Goal: Task Accomplishment & Management: Use online tool/utility

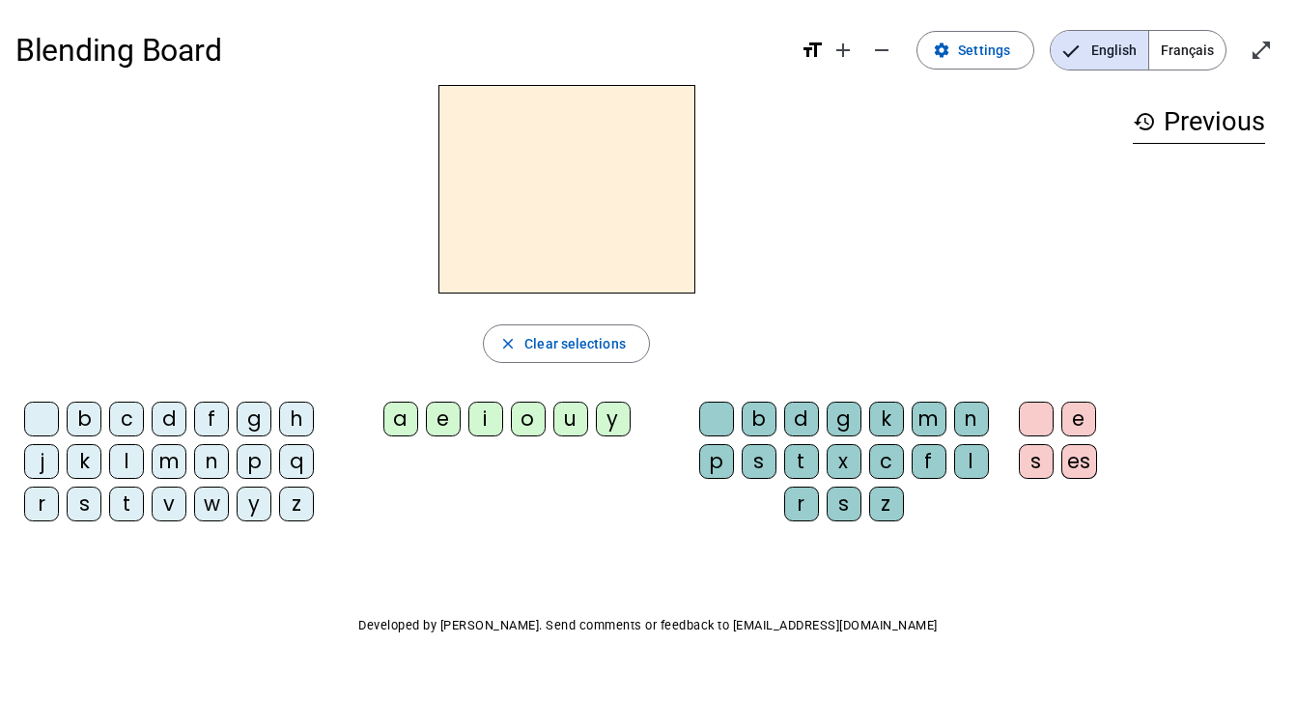
click at [493, 421] on div "i" at bounding box center [485, 419] width 35 height 35
click at [561, 350] on span "Clear selections" at bounding box center [574, 343] width 101 height 23
click at [617, 422] on div "y" at bounding box center [613, 419] width 35 height 35
click at [768, 418] on div "b" at bounding box center [759, 419] width 35 height 35
click at [814, 422] on div "d" at bounding box center [801, 419] width 35 height 35
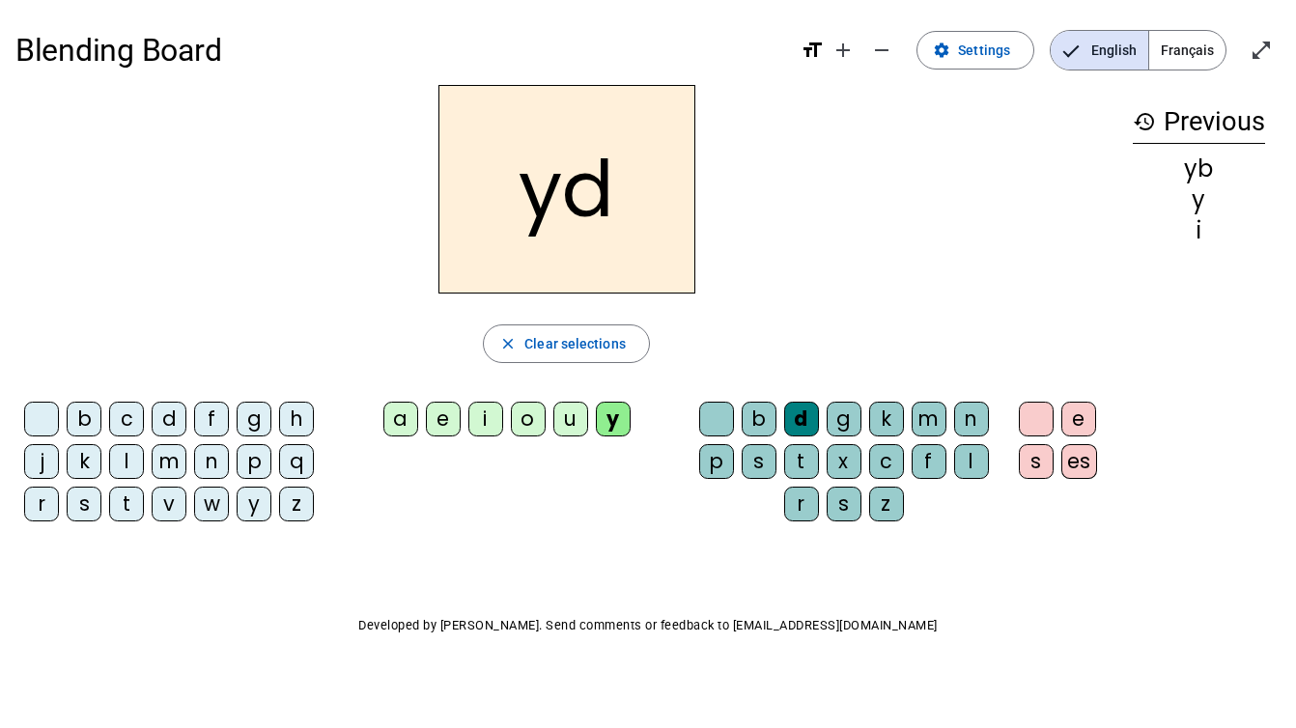
click at [778, 415] on letter-bubble "b" at bounding box center [763, 423] width 42 height 42
click at [268, 448] on div "p" at bounding box center [254, 461] width 35 height 35
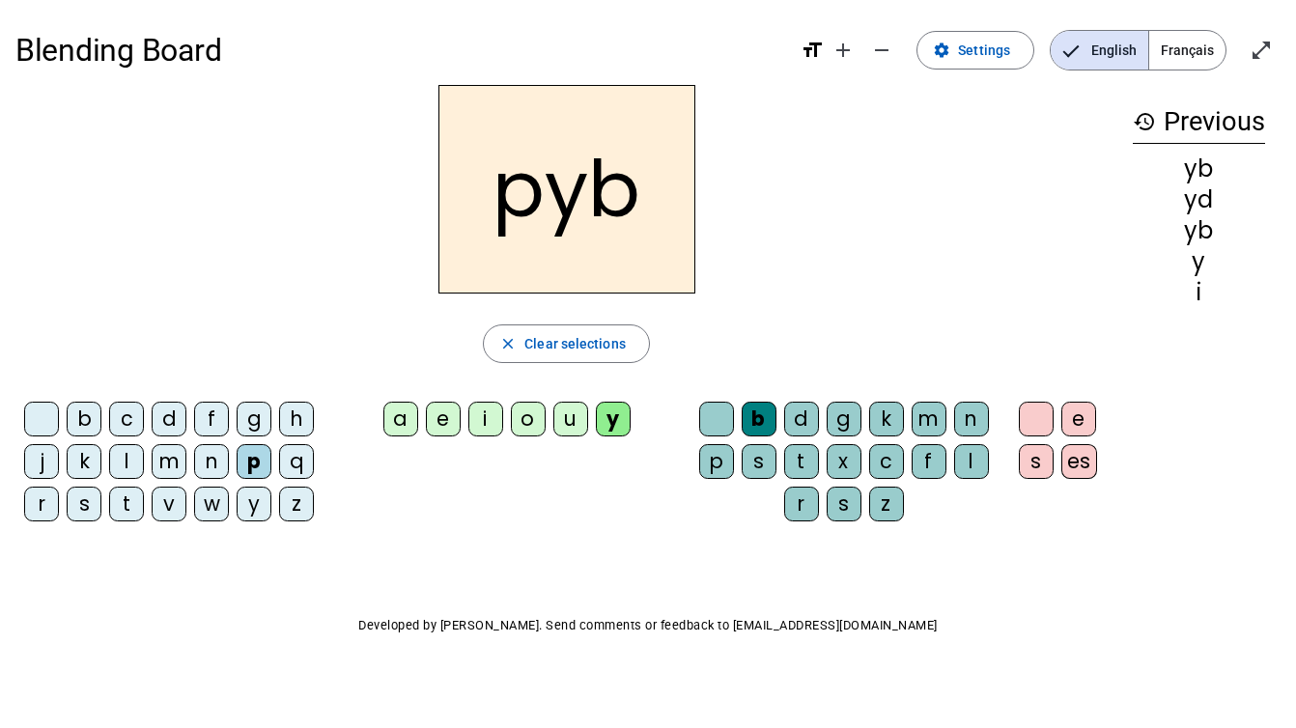
click at [1076, 453] on div "es" at bounding box center [1079, 461] width 36 height 35
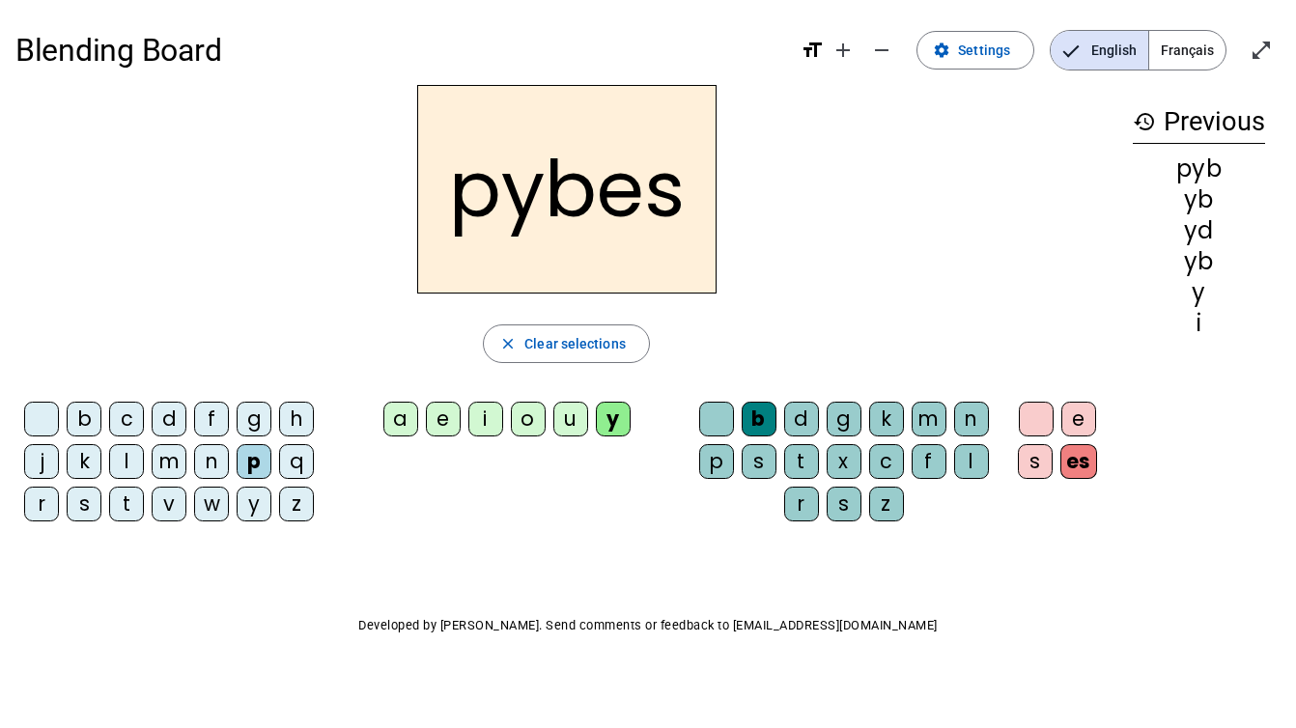
click at [756, 467] on div "s" at bounding box center [759, 461] width 35 height 35
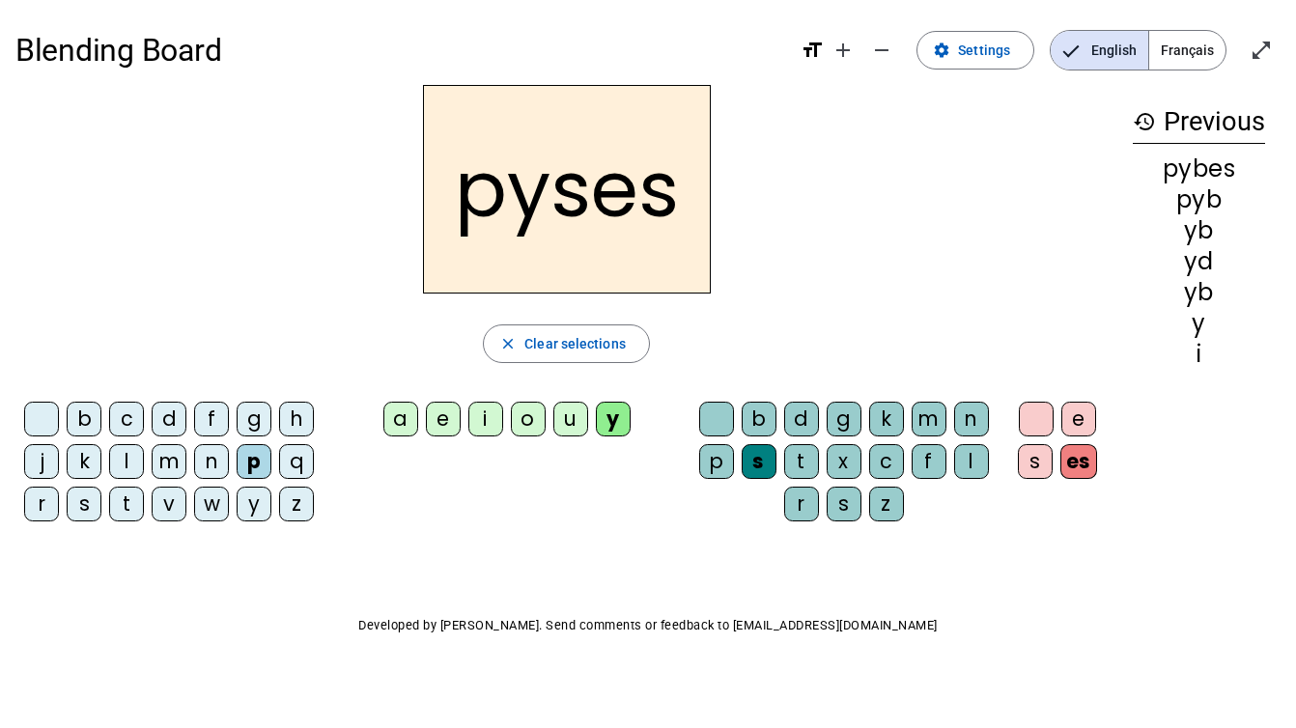
click at [756, 427] on div "b" at bounding box center [759, 419] width 35 height 35
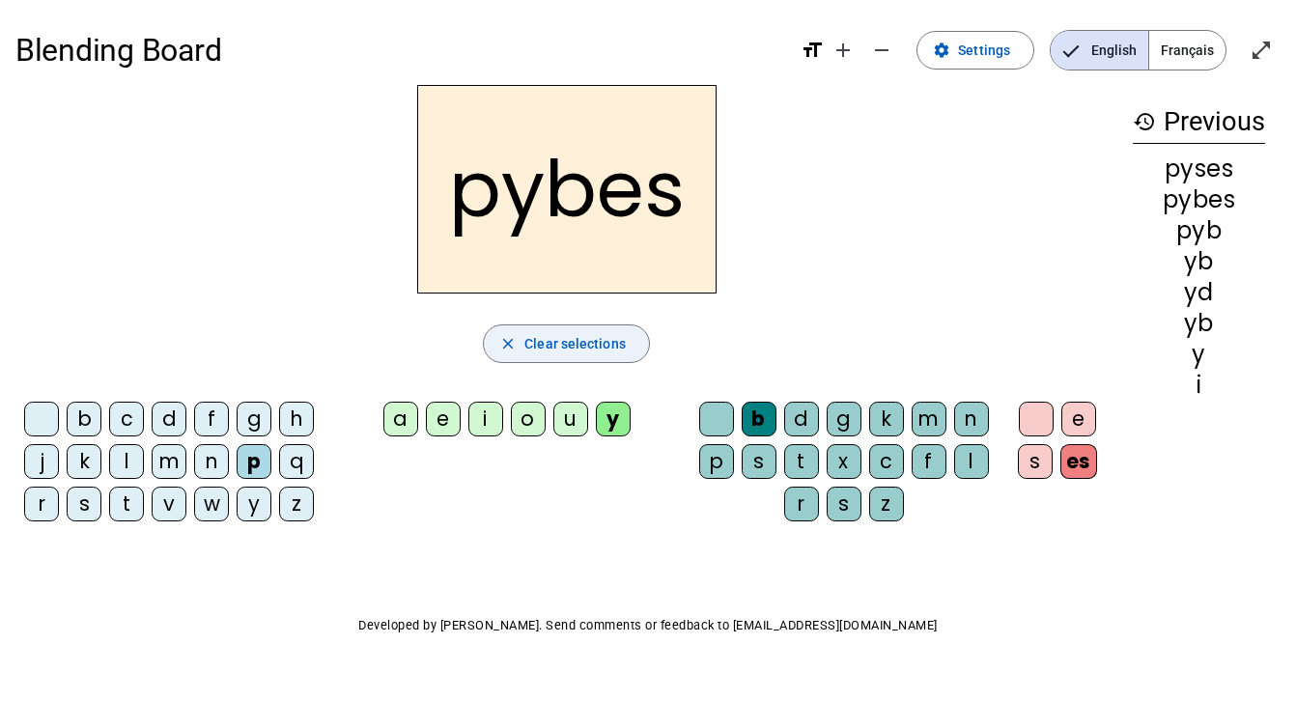
click at [584, 346] on span "Clear selections" at bounding box center [574, 343] width 101 height 23
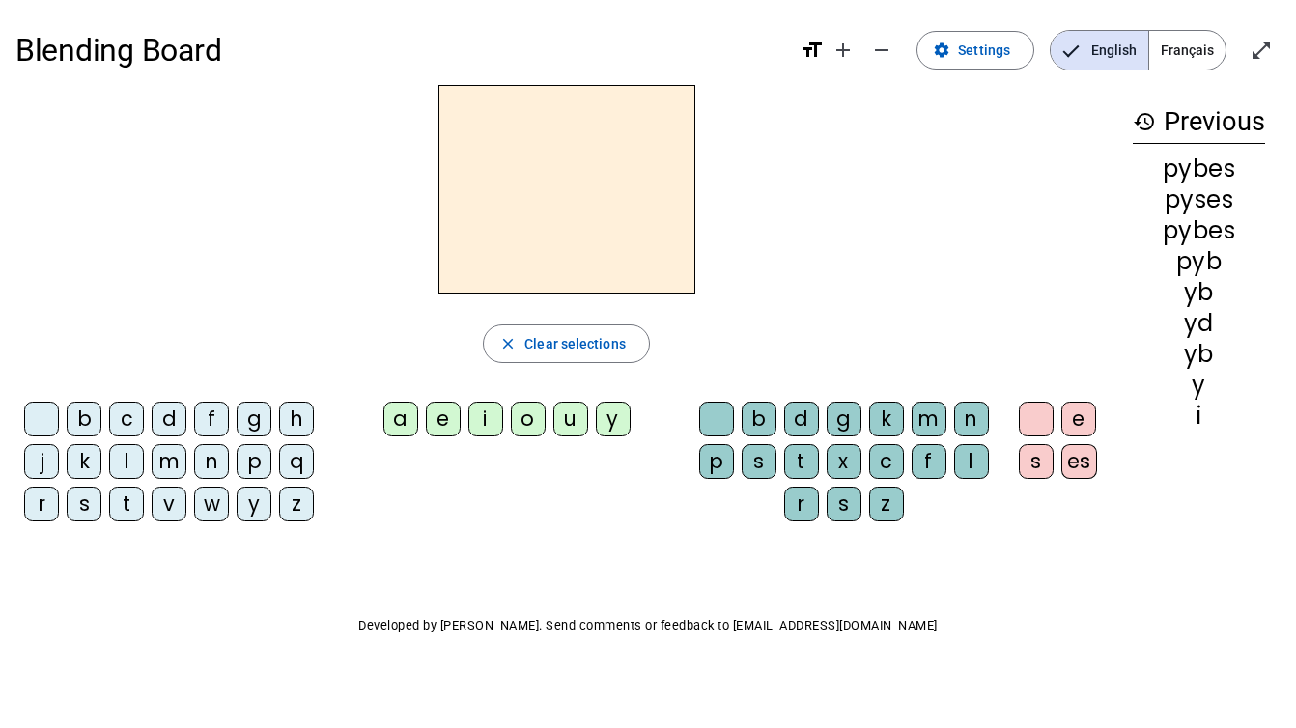
click at [91, 501] on div "s" at bounding box center [84, 504] width 35 height 35
click at [396, 427] on div "a" at bounding box center [400, 419] width 35 height 35
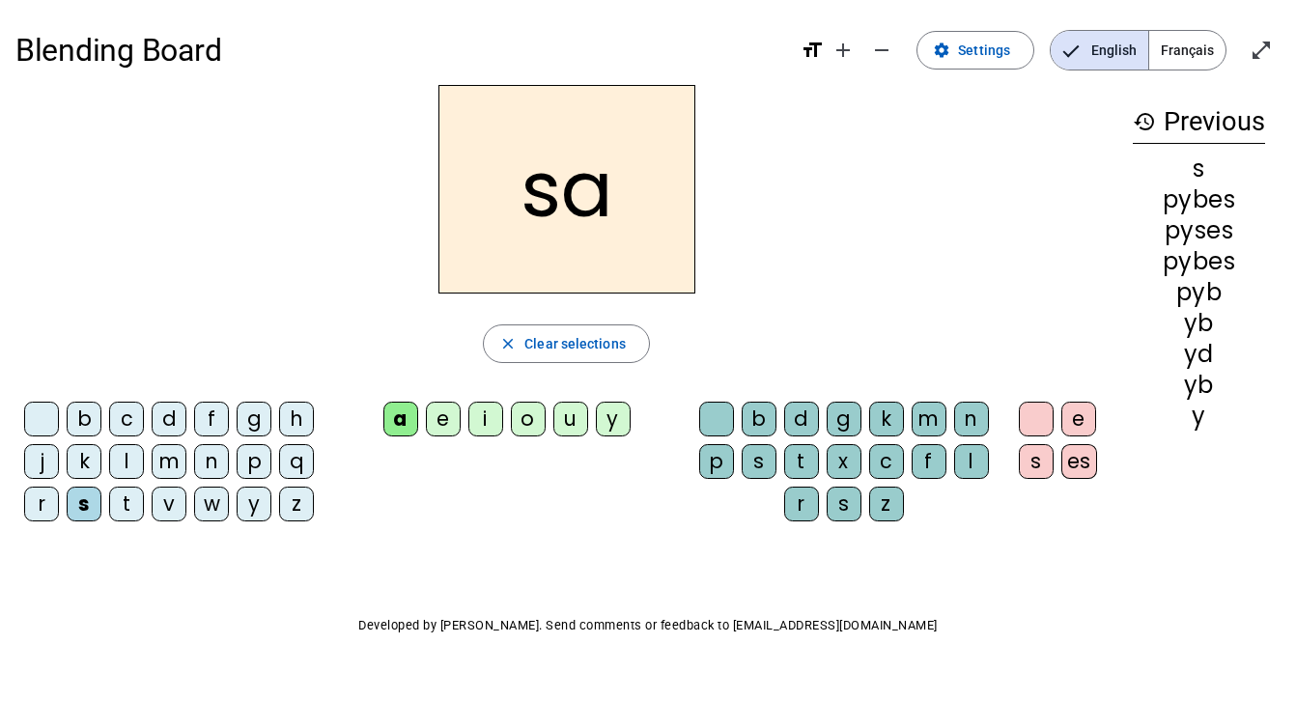
click at [899, 462] on div "c" at bounding box center [886, 461] width 35 height 35
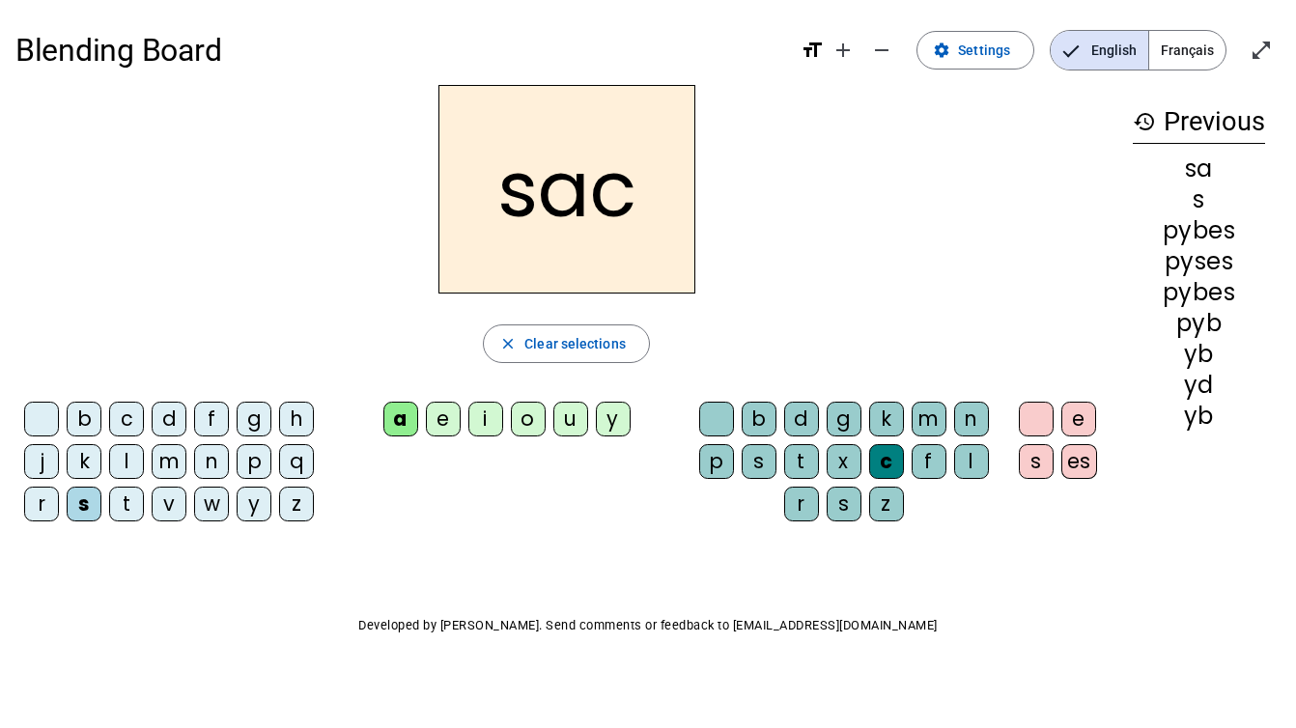
click at [1050, 458] on div "s" at bounding box center [1036, 461] width 35 height 35
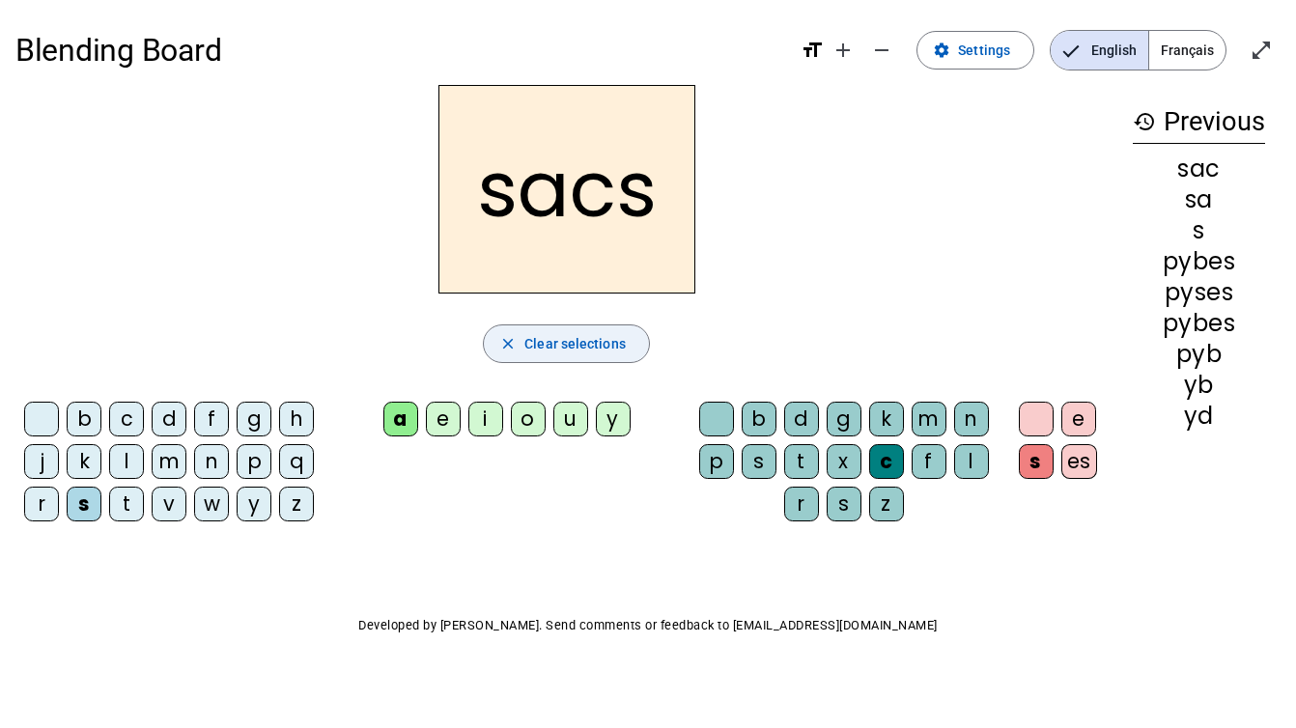
click at [582, 360] on span "button" at bounding box center [566, 344] width 165 height 46
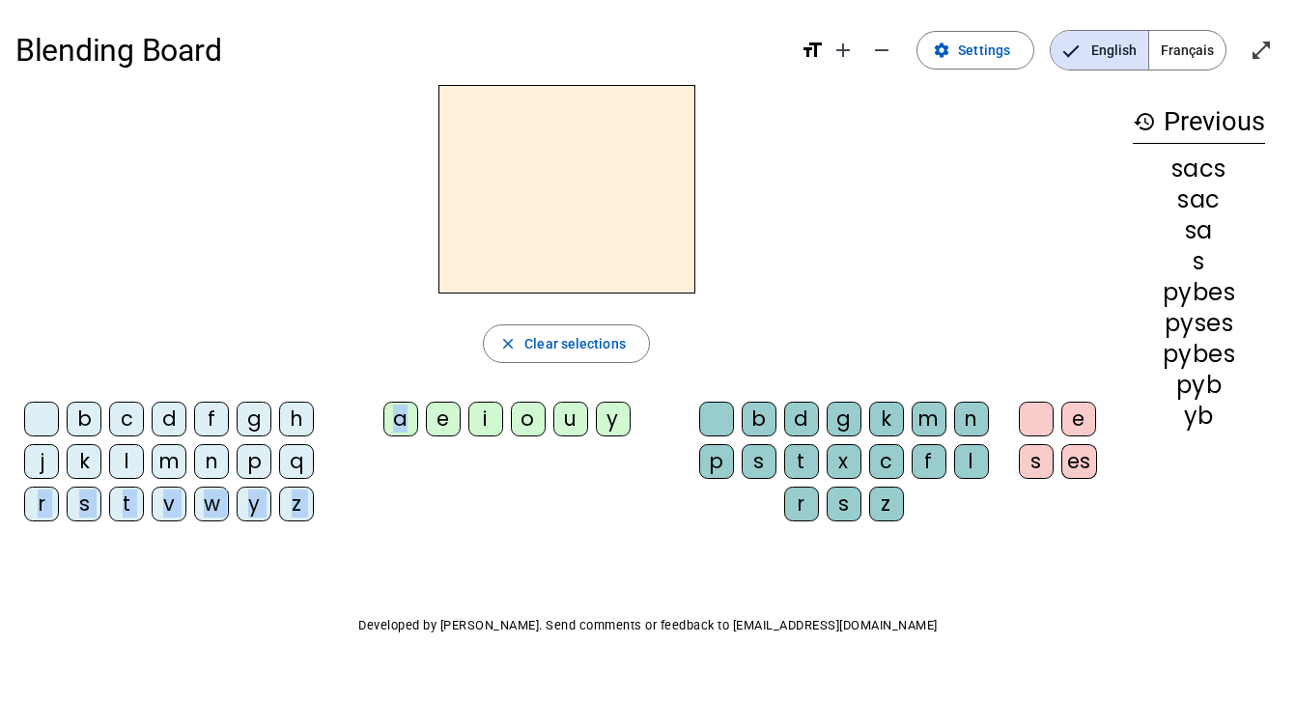
drag, startPoint x: 347, startPoint y: 461, endPoint x: 303, endPoint y: 464, distance: 43.6
click at [303, 464] on div "b c d f g h j k l m n p q r s t v w y z a e i o u y b d g k m n p s t x c f l r…" at bounding box center [566, 465] width 1102 height 143
click at [303, 462] on div "q" at bounding box center [296, 461] width 35 height 35
click at [406, 416] on div "a" at bounding box center [400, 419] width 35 height 35
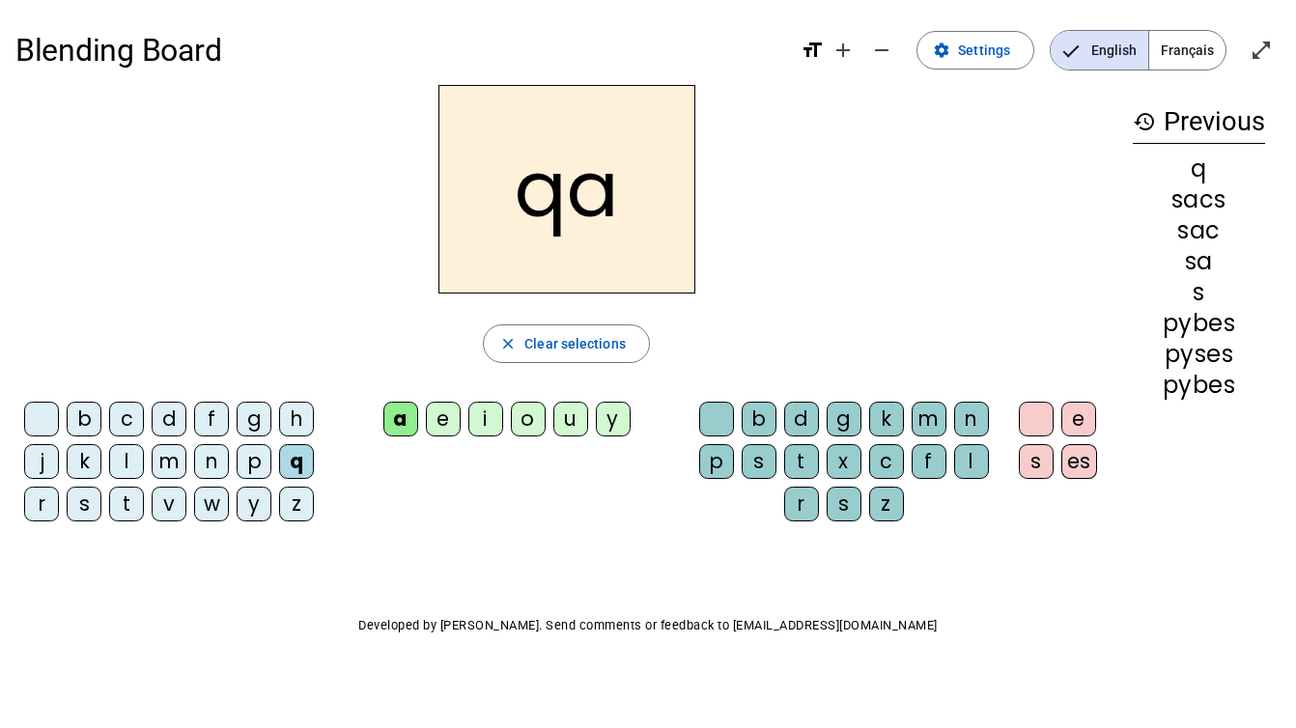
click at [921, 431] on div "m" at bounding box center [929, 419] width 35 height 35
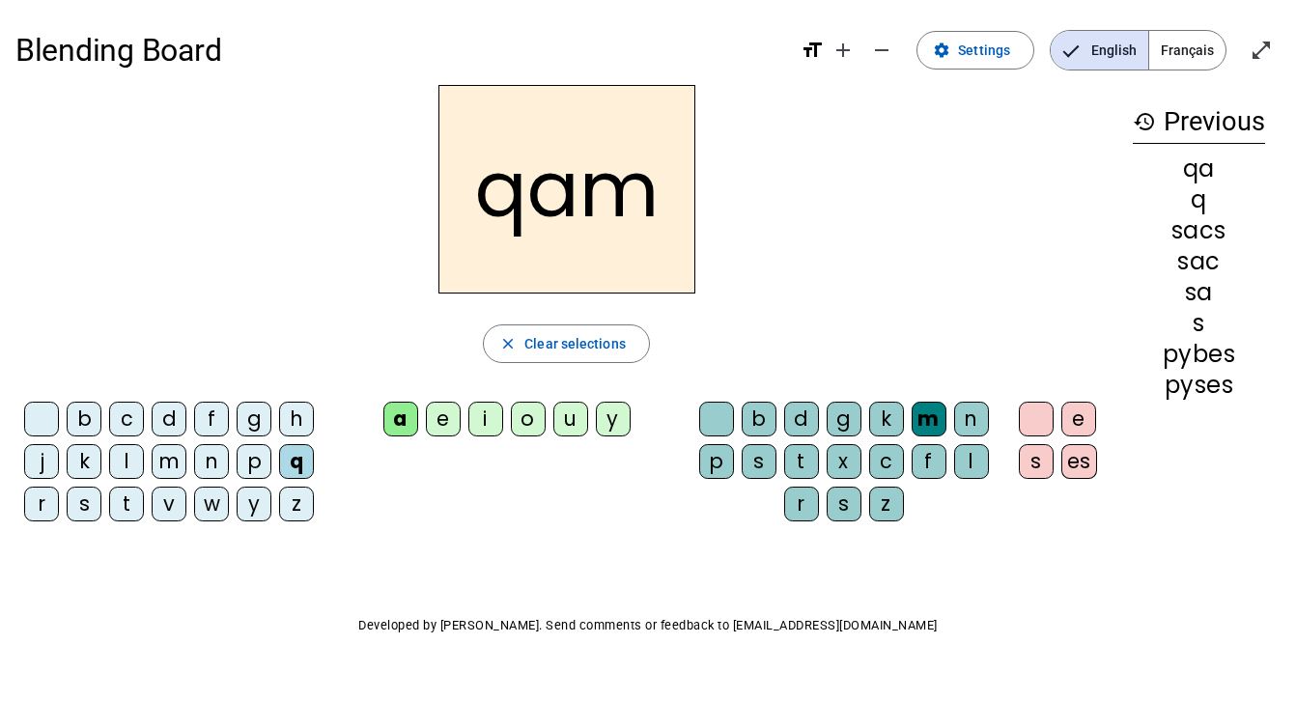
click at [1079, 468] on div "es" at bounding box center [1079, 461] width 36 height 35
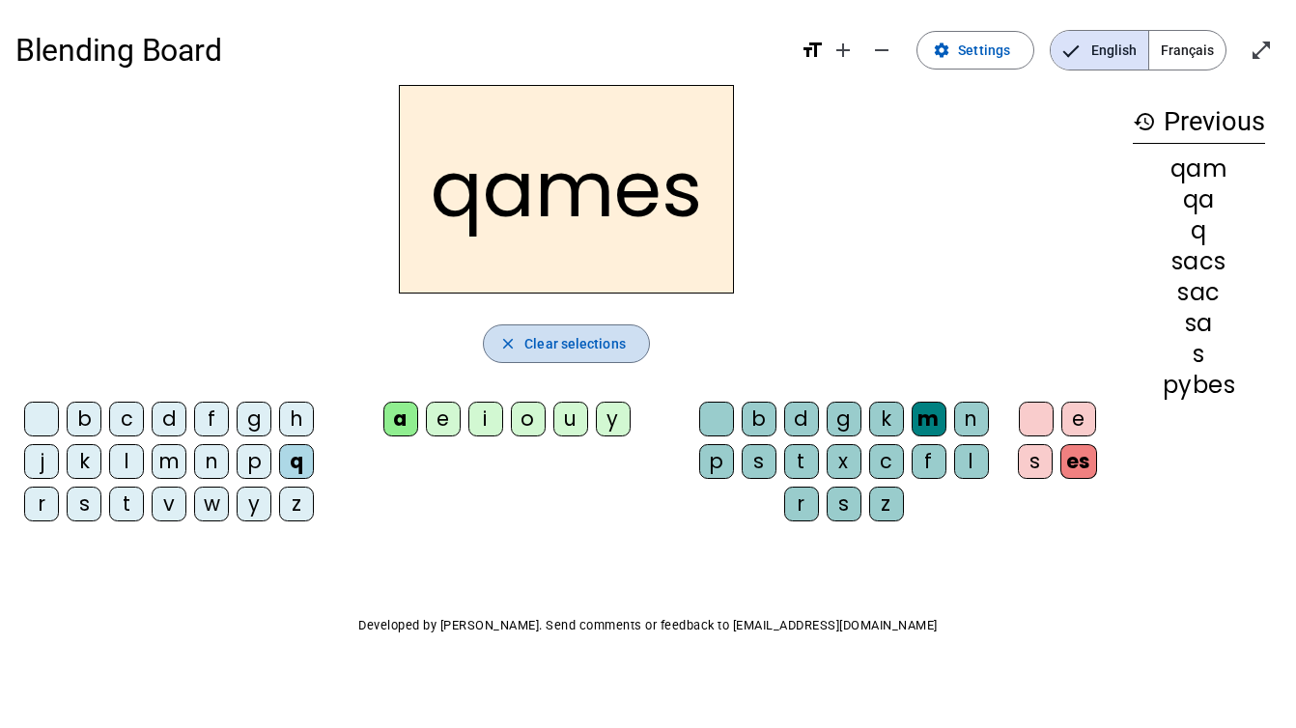
click at [611, 350] on span "Clear selections" at bounding box center [574, 343] width 101 height 23
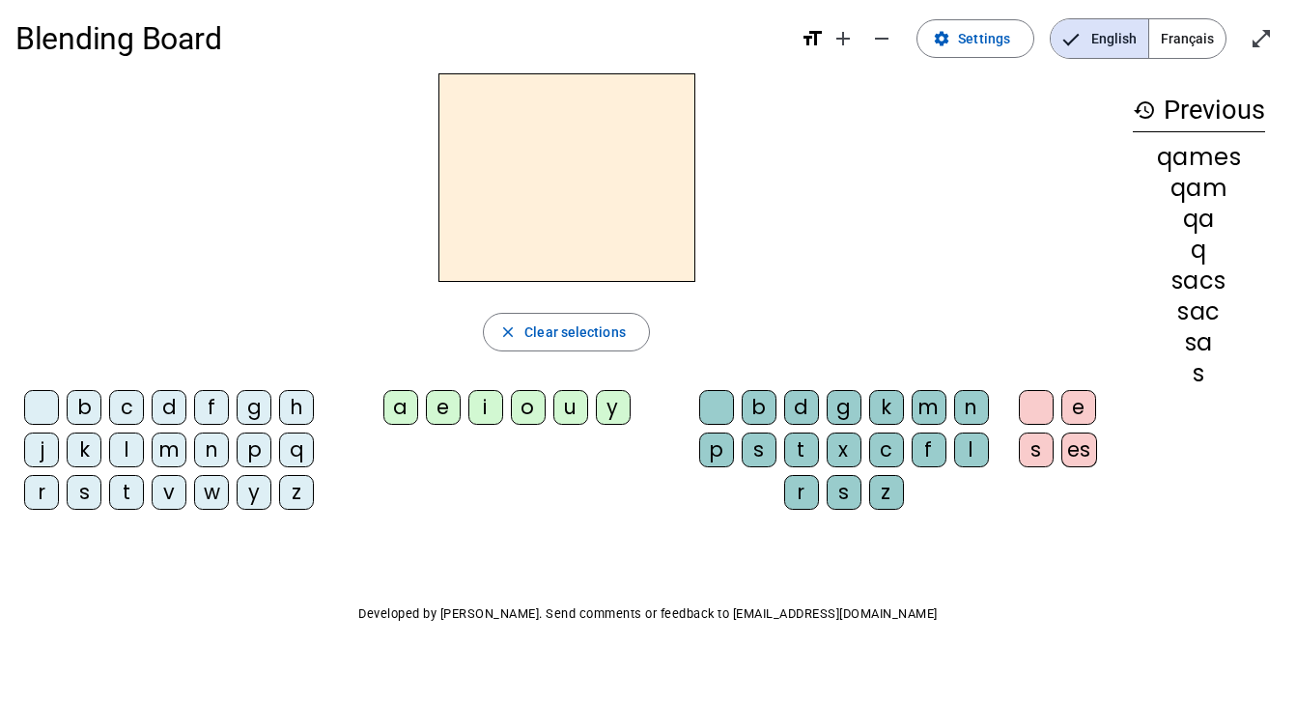
scroll to position [12, 0]
click at [828, 499] on div "s" at bounding box center [844, 492] width 35 height 35
click at [596, 335] on span "Clear selections" at bounding box center [574, 332] width 101 height 23
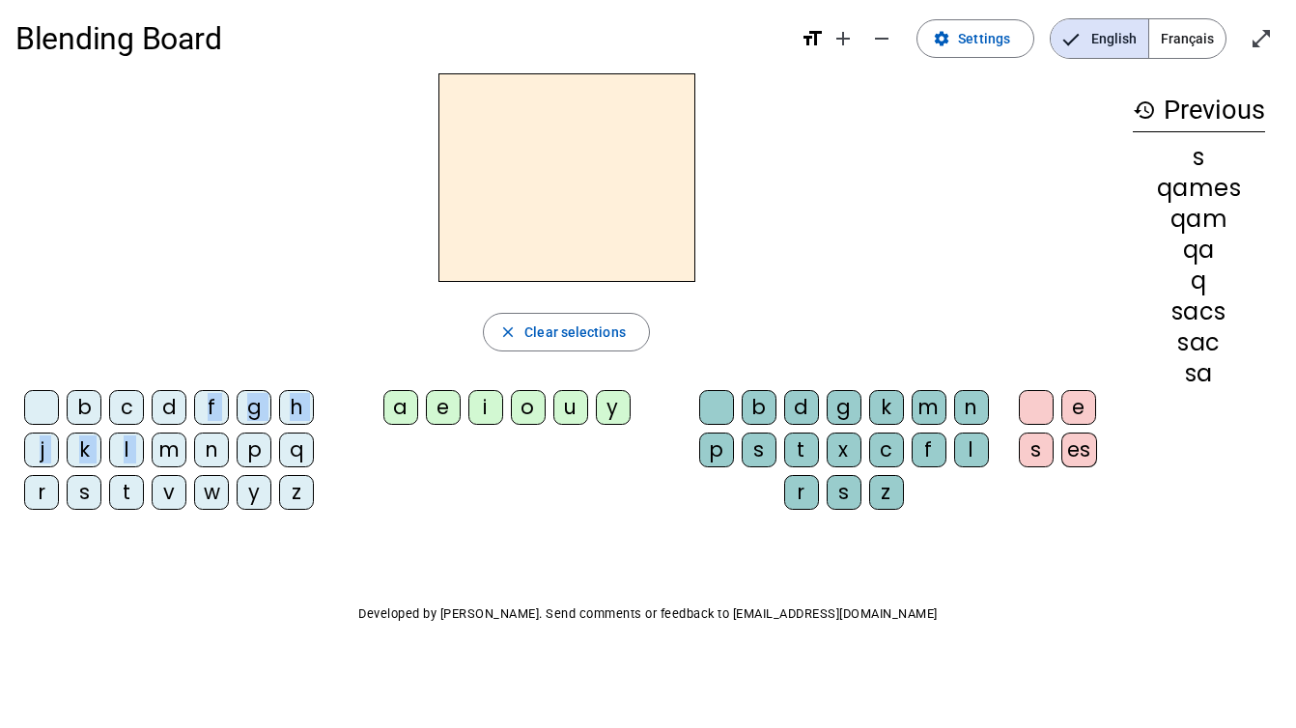
drag, startPoint x: 165, startPoint y: 423, endPoint x: 159, endPoint y: 446, distance: 23.9
click at [159, 446] on div "b c d f g h j k l m n p q r s t v w y z" at bounding box center [173, 453] width 300 height 127
click at [159, 450] on div "m" at bounding box center [169, 450] width 35 height 35
click at [408, 422] on div "a" at bounding box center [400, 407] width 35 height 35
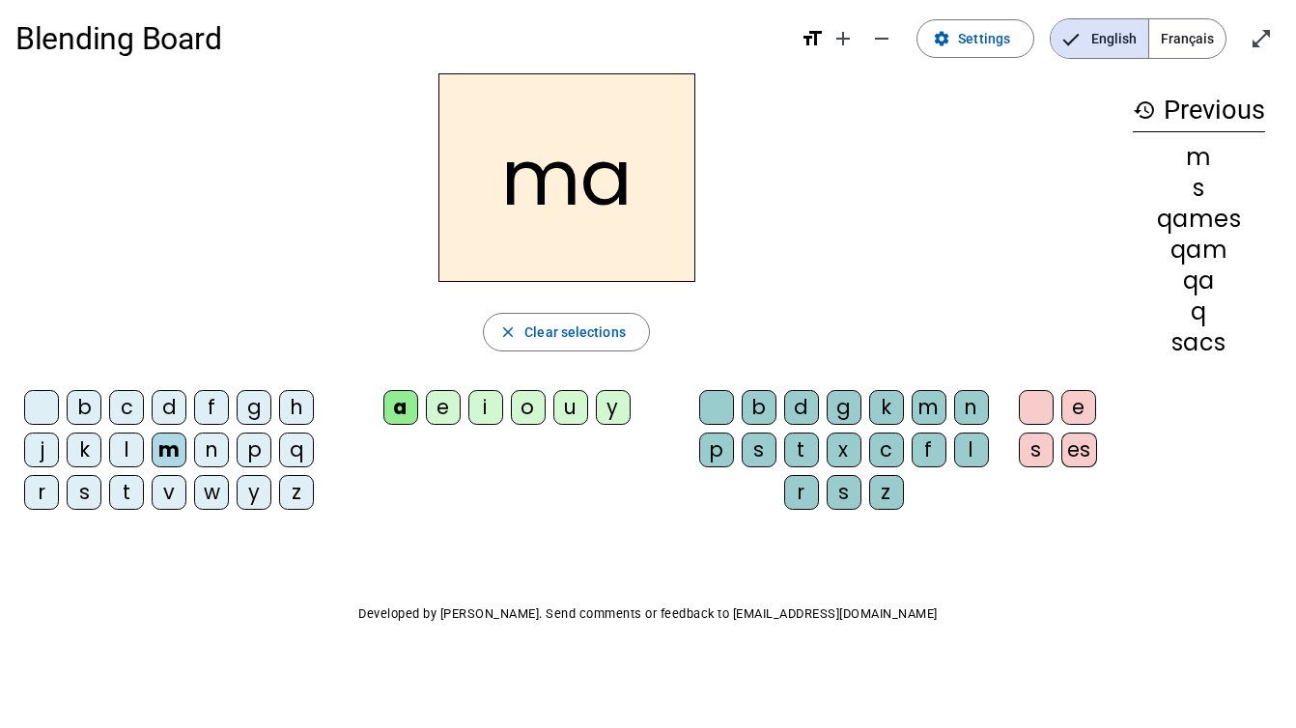
click at [845, 497] on div "s" at bounding box center [844, 492] width 35 height 35
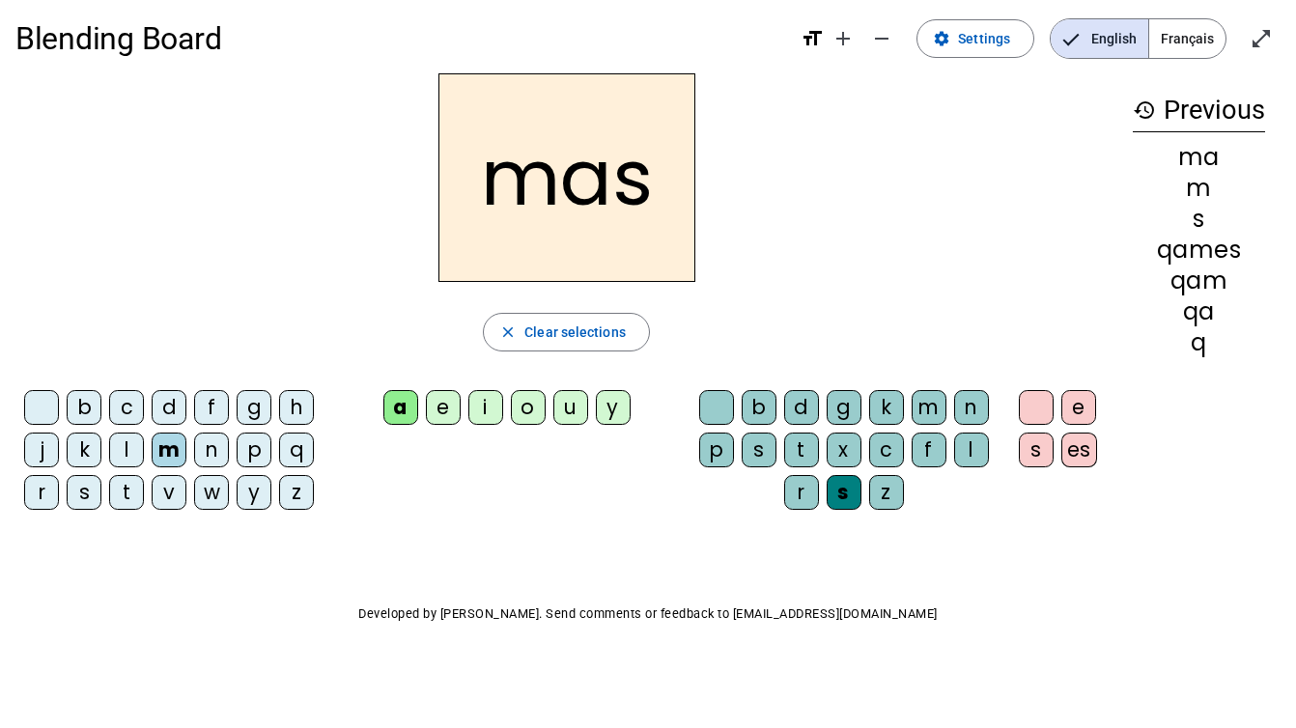
click at [1078, 462] on div "es" at bounding box center [1079, 450] width 36 height 35
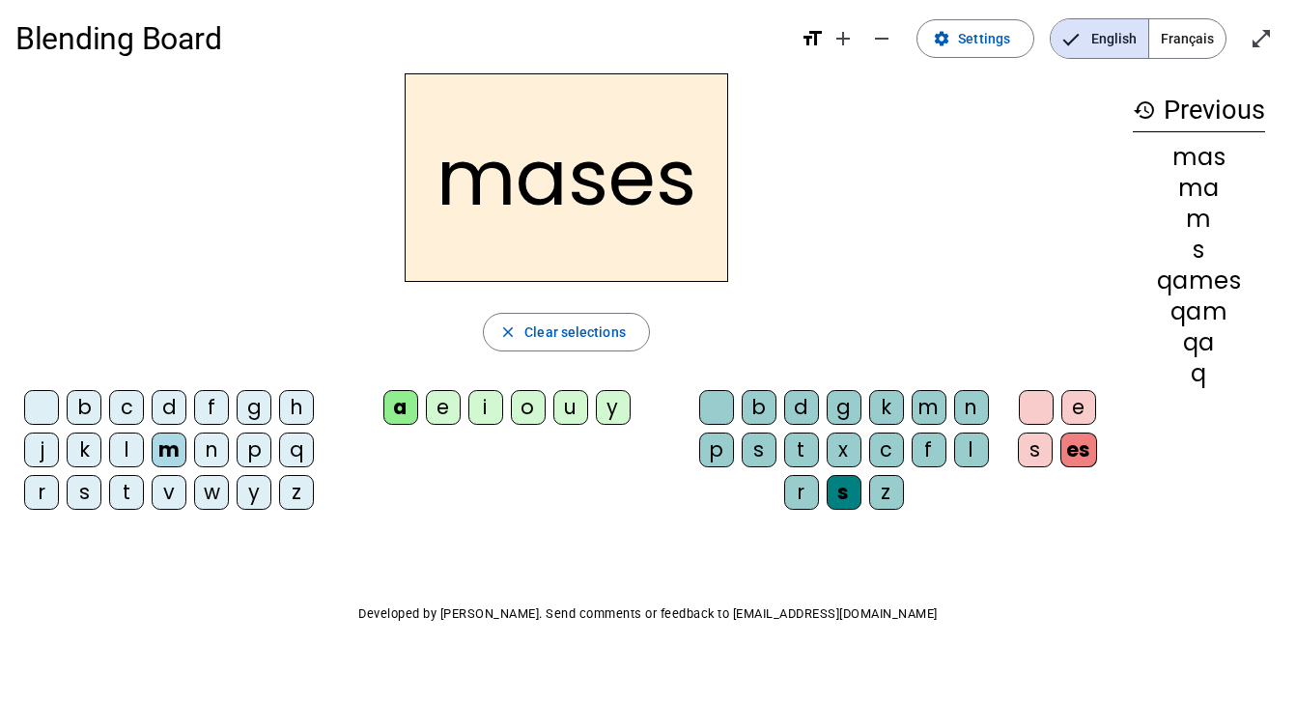
click at [1078, 400] on div "e" at bounding box center [1078, 407] width 35 height 35
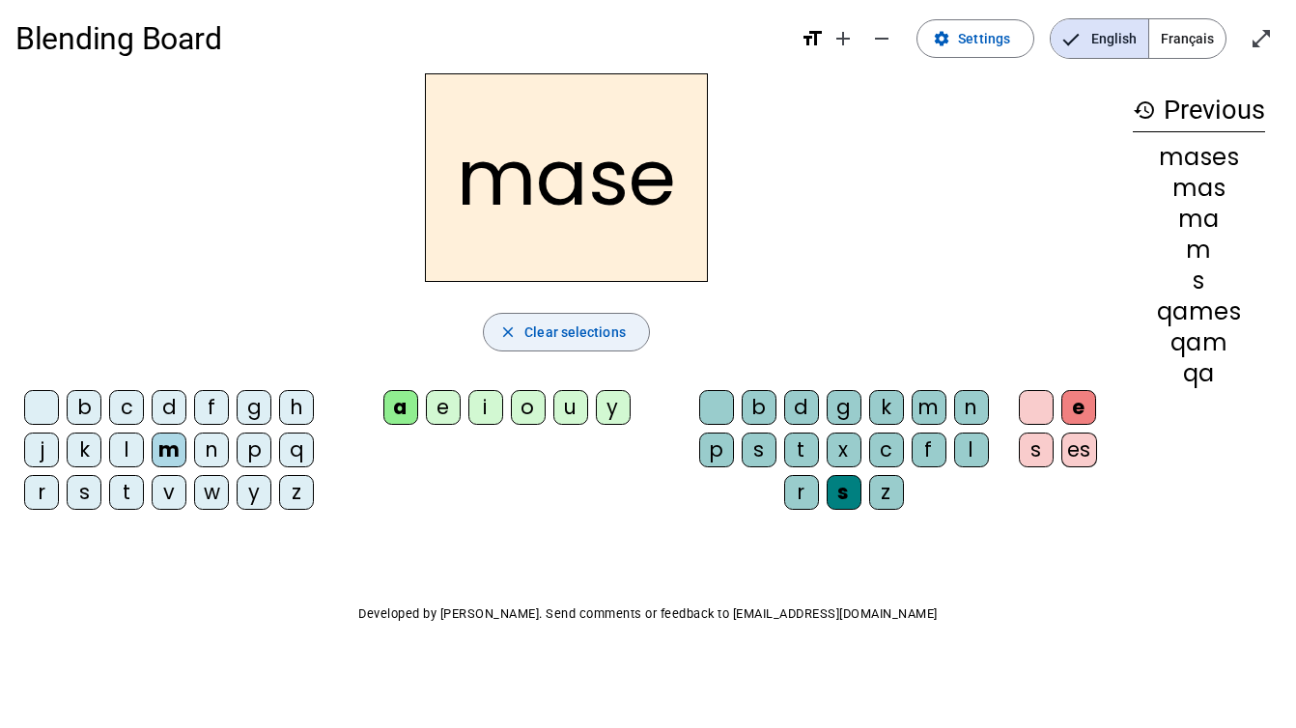
click at [582, 328] on span "Clear selections" at bounding box center [574, 332] width 101 height 23
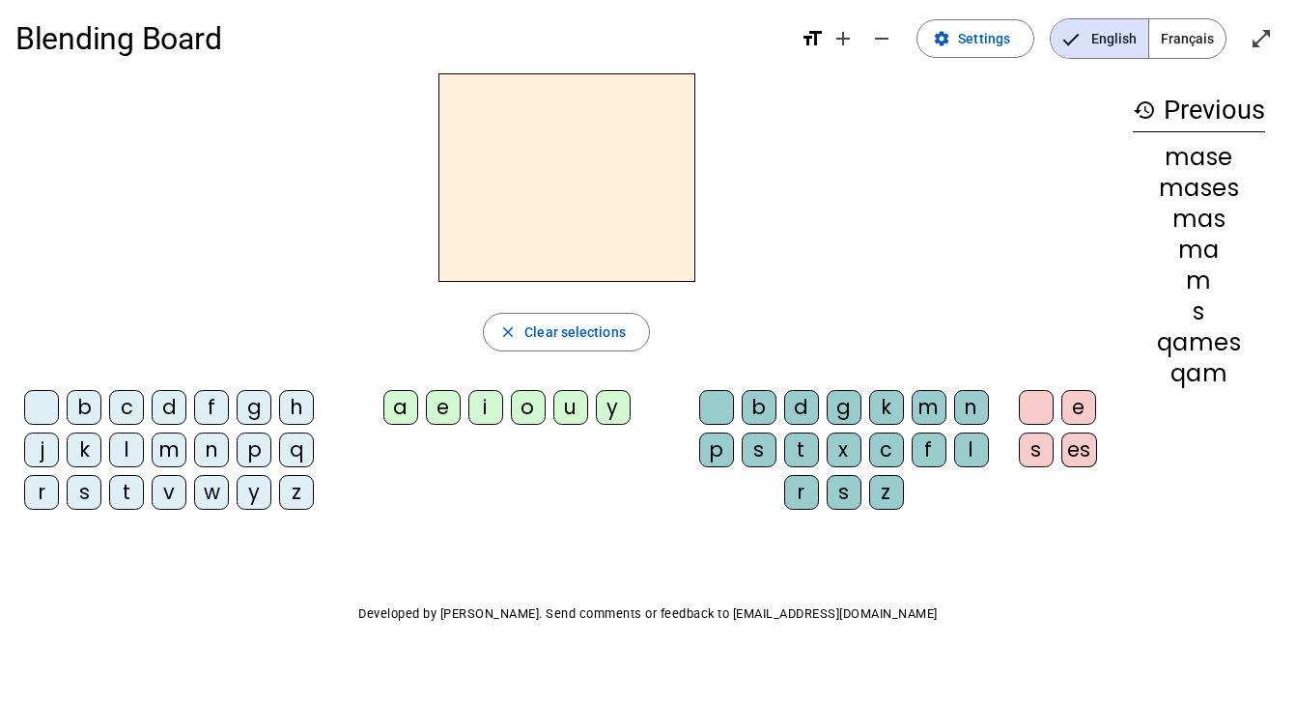
click at [222, 499] on div "w" at bounding box center [211, 492] width 35 height 35
click at [395, 416] on div "a" at bounding box center [400, 407] width 35 height 35
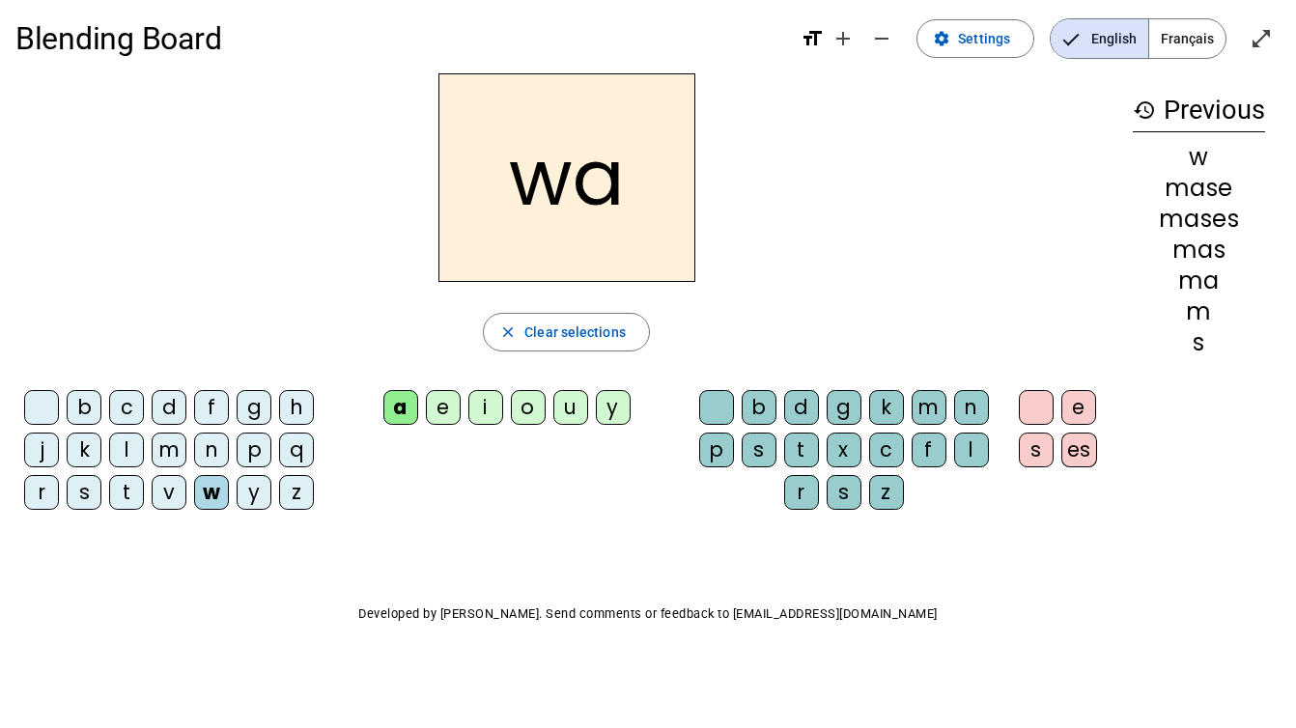
click at [834, 496] on div "s" at bounding box center [844, 492] width 35 height 35
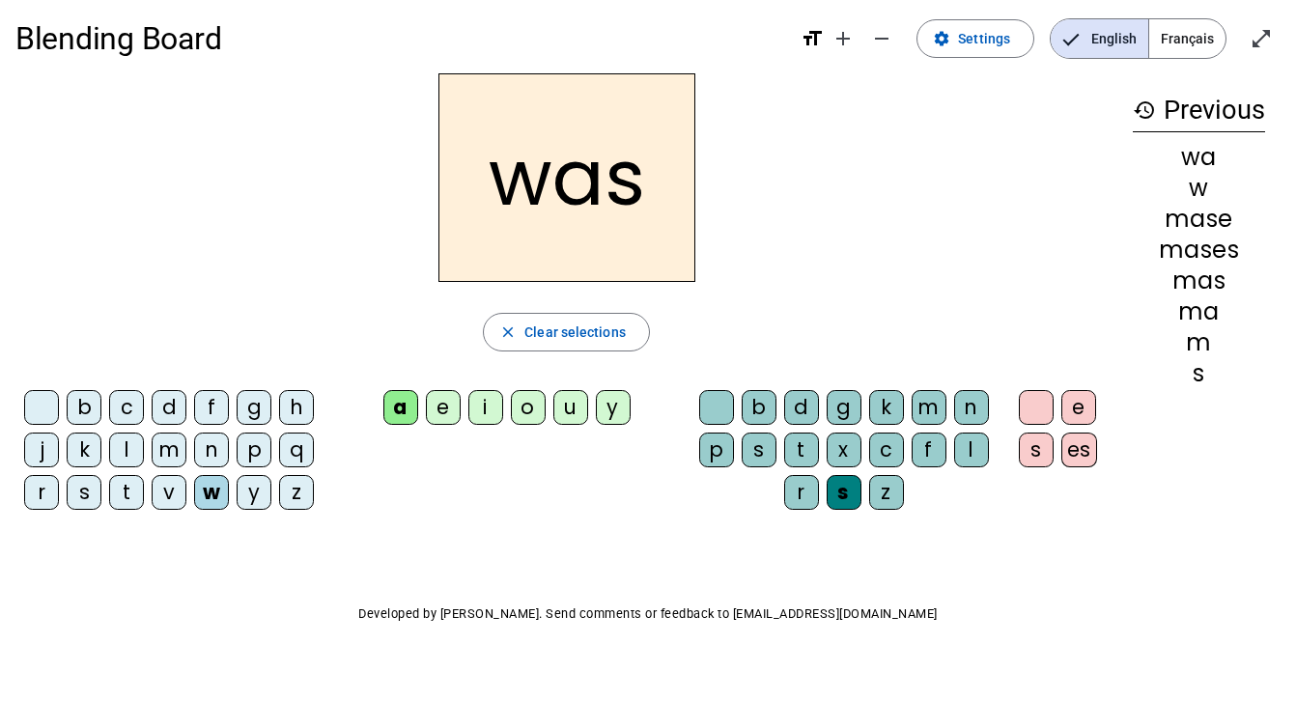
click at [834, 496] on div "s" at bounding box center [844, 492] width 35 height 35
click at [1075, 463] on div "es" at bounding box center [1079, 450] width 36 height 35
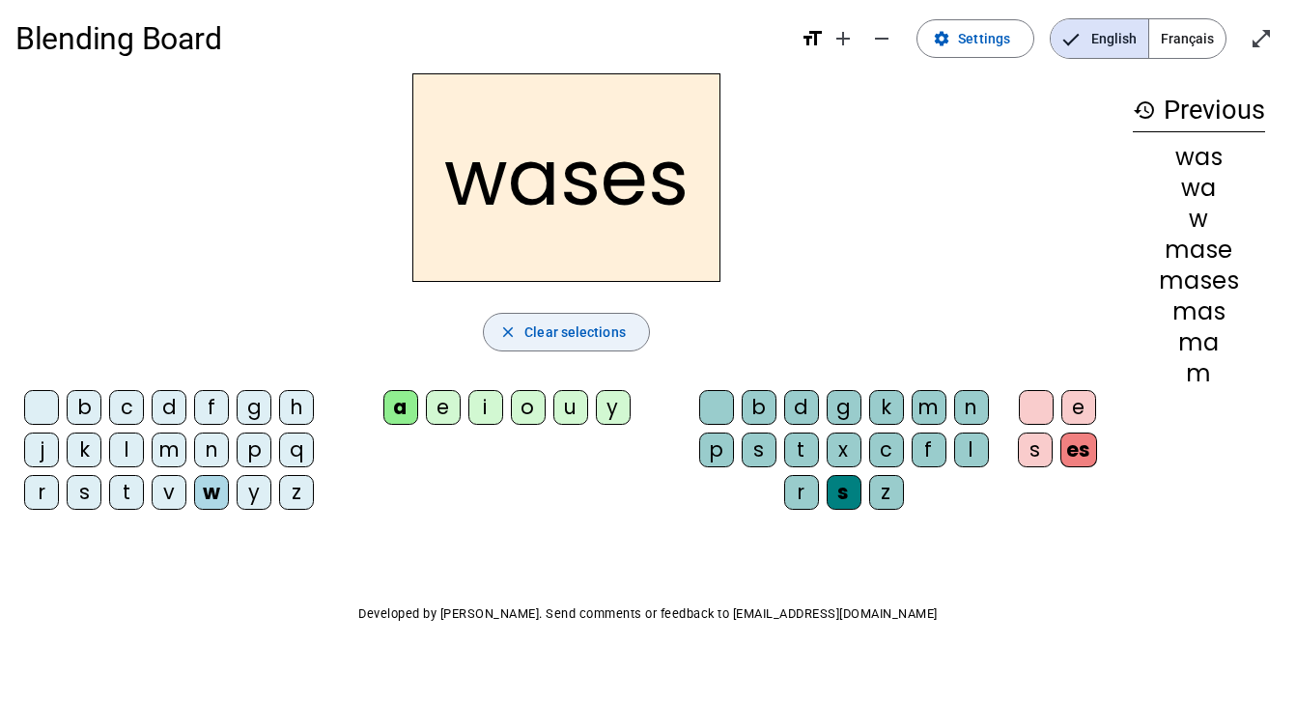
click at [602, 326] on span "Clear selections" at bounding box center [574, 332] width 101 height 23
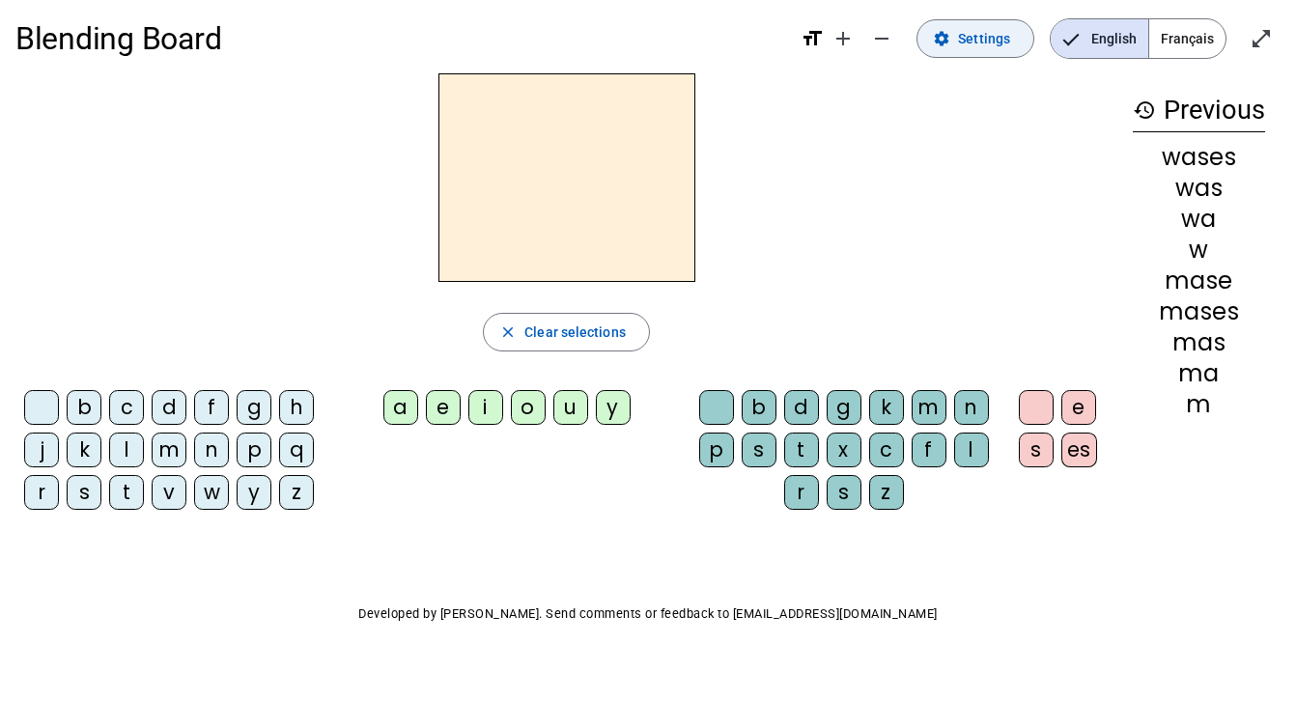
click at [1000, 29] on span "Settings" at bounding box center [984, 38] width 52 height 23
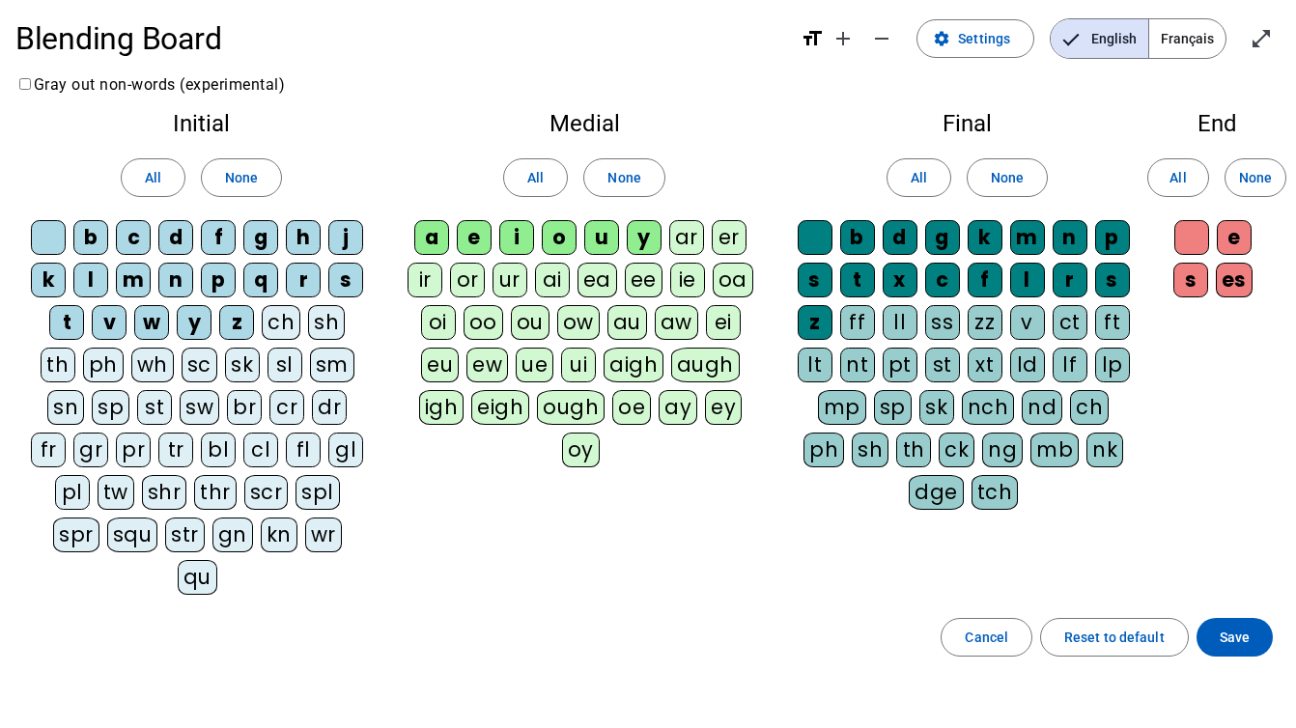
click at [281, 336] on div "ch" at bounding box center [281, 322] width 39 height 35
click at [347, 332] on letter-bubble "sh" at bounding box center [330, 326] width 44 height 42
click at [185, 373] on div "sc" at bounding box center [200, 365] width 36 height 35
click at [251, 360] on div "sk" at bounding box center [242, 365] width 35 height 35
click at [193, 567] on div "Initial All None b c d f g h j k l m n p q r s t v w y z ch sh th ph wh sc sk s…" at bounding box center [201, 358] width 372 height 522
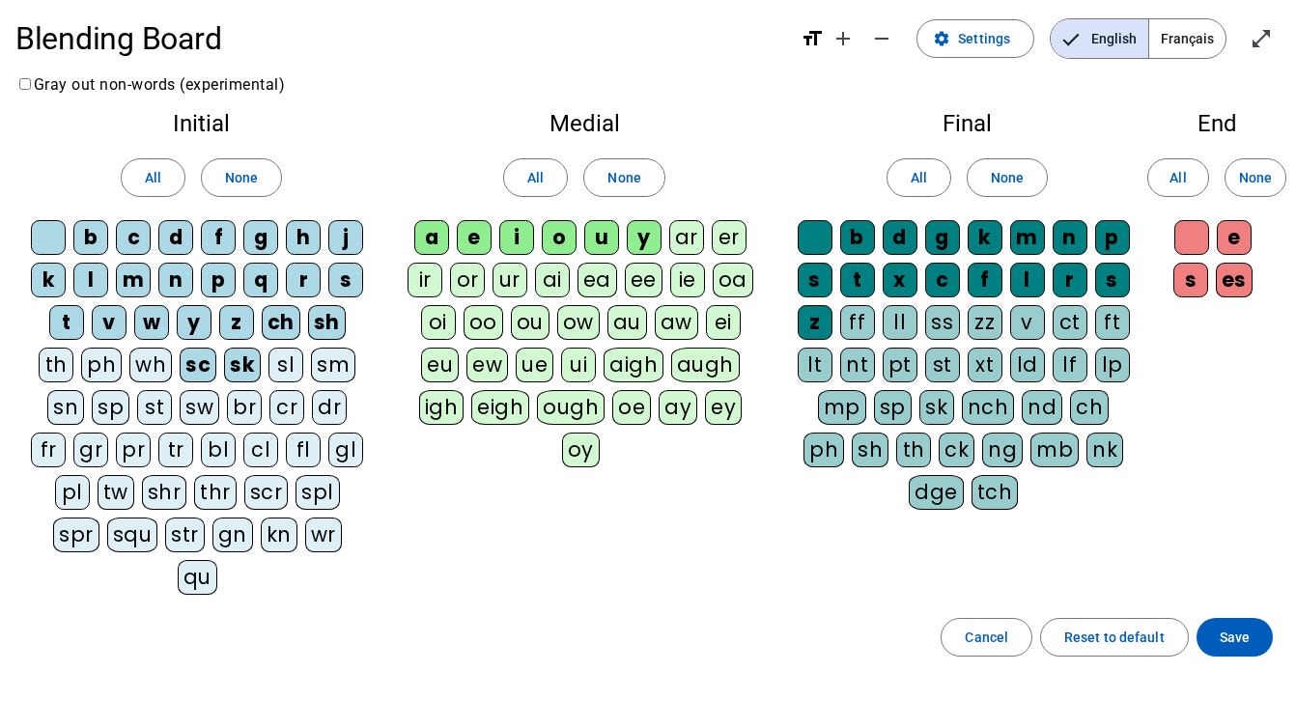
click at [212, 548] on div "gn" at bounding box center [232, 535] width 41 height 35
click at [166, 521] on div "str" at bounding box center [186, 535] width 40 height 35
click at [106, 521] on div "squ" at bounding box center [131, 535] width 51 height 35
click at [114, 410] on div "sp" at bounding box center [111, 407] width 38 height 35
click at [685, 288] on div "ie" at bounding box center [687, 280] width 35 height 35
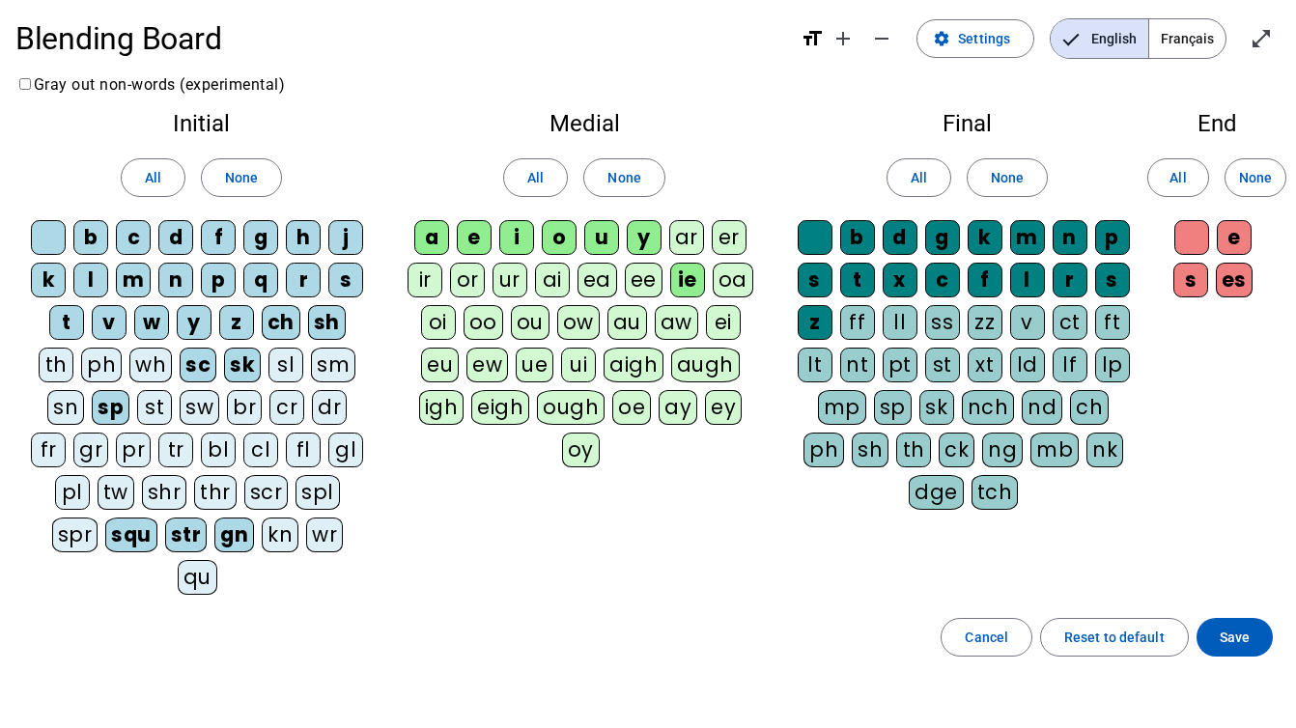
click at [635, 284] on div "ee" at bounding box center [644, 280] width 38 height 35
click at [608, 284] on div "ea" at bounding box center [598, 280] width 40 height 35
click at [687, 241] on div "ar" at bounding box center [686, 237] width 35 height 35
click at [728, 238] on div "er" at bounding box center [729, 237] width 35 height 35
click at [562, 258] on letter-bubble "o" at bounding box center [563, 241] width 42 height 42
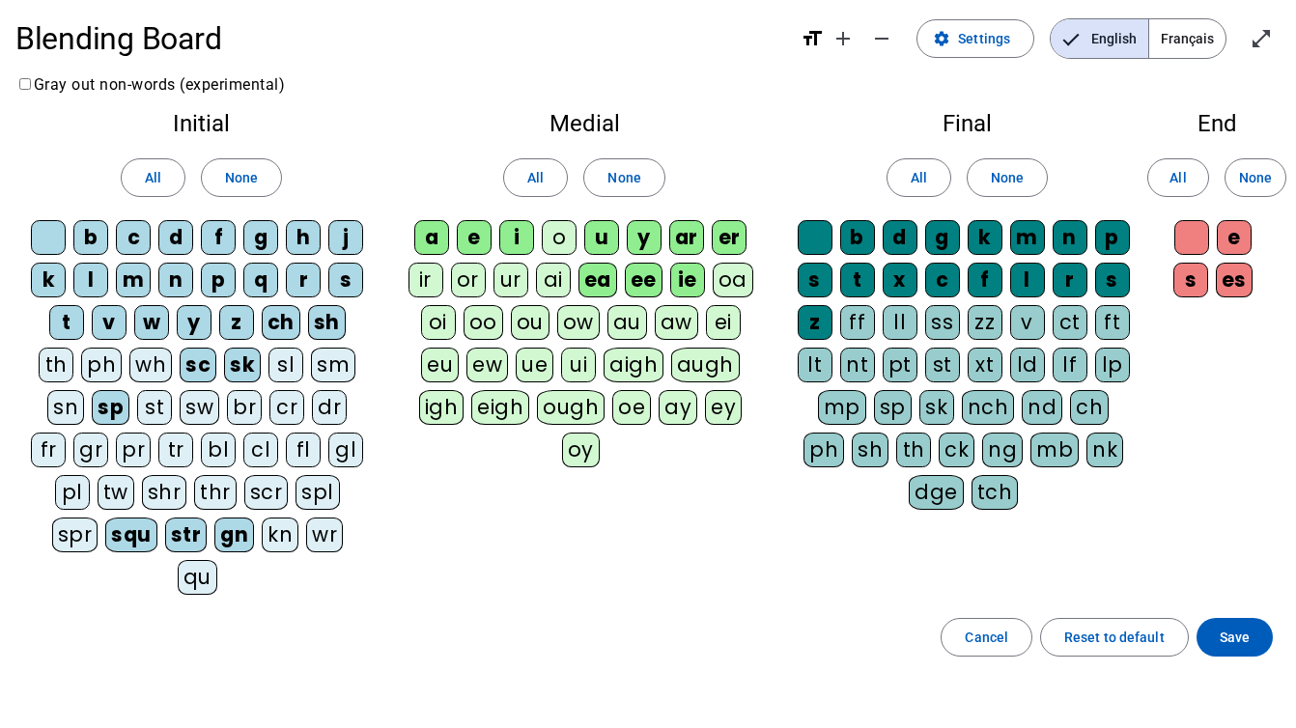
click at [560, 270] on div "ai" at bounding box center [553, 280] width 35 height 35
click at [560, 241] on div "o" at bounding box center [559, 237] width 35 height 35
click at [500, 269] on div "ur" at bounding box center [511, 280] width 35 height 35
click at [458, 271] on div "or" at bounding box center [468, 280] width 35 height 35
click at [430, 282] on div "ir" at bounding box center [426, 280] width 35 height 35
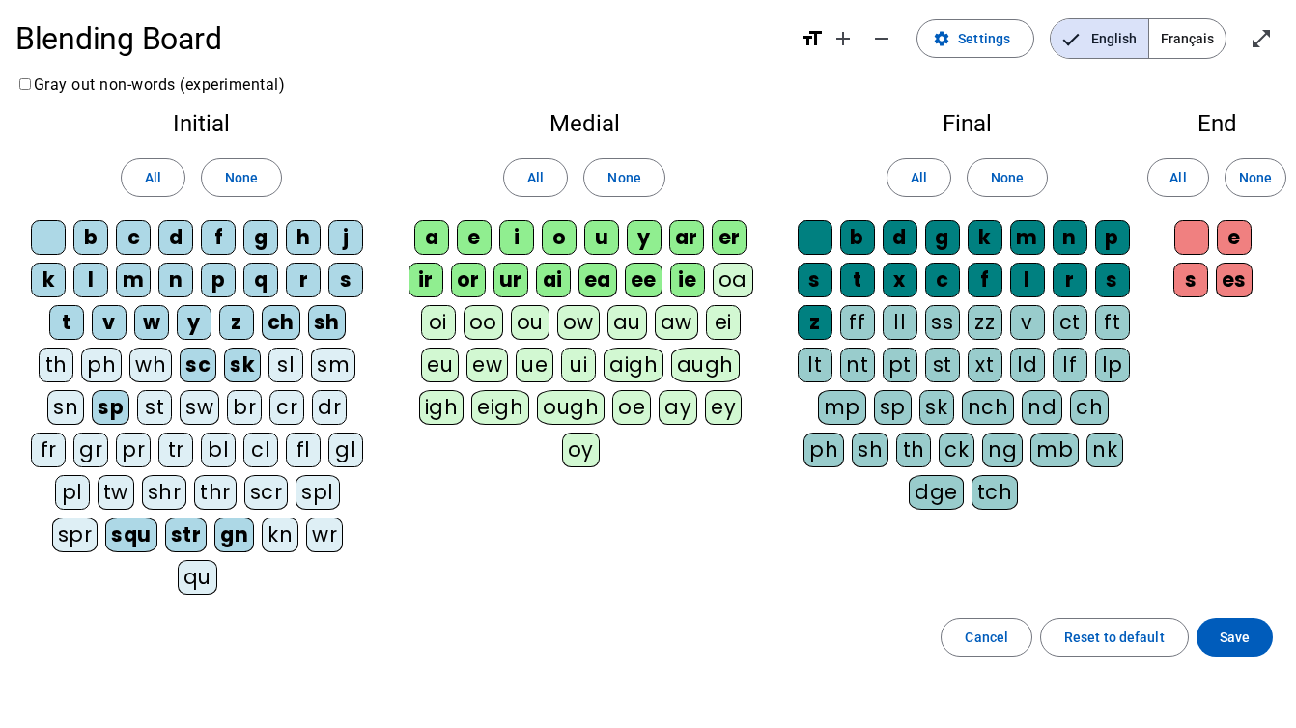
click at [450, 331] on div "oi" at bounding box center [438, 322] width 35 height 35
click at [490, 335] on div "oo" at bounding box center [484, 322] width 40 height 35
click at [533, 332] on div "ou" at bounding box center [530, 322] width 39 height 35
click at [615, 326] on div "au" at bounding box center [628, 322] width 40 height 35
click at [727, 318] on div "ei" at bounding box center [723, 322] width 35 height 35
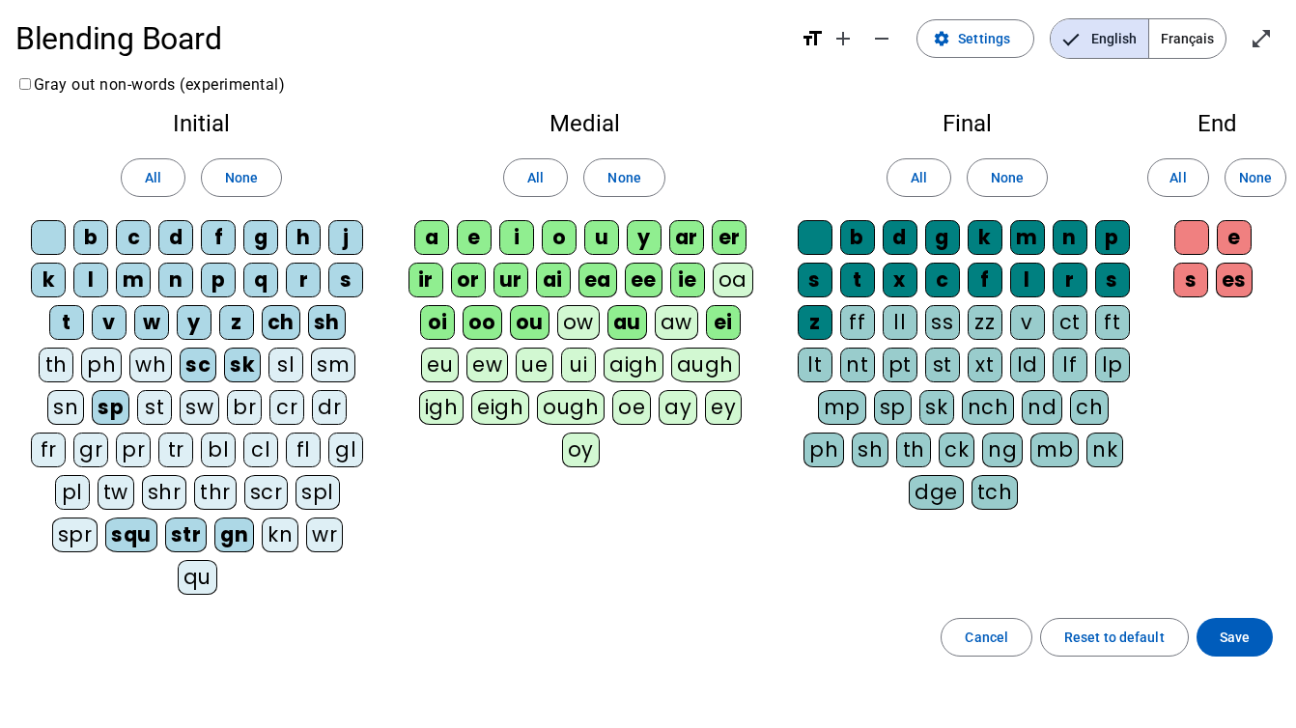
click at [860, 317] on div "ff" at bounding box center [857, 322] width 35 height 35
click at [903, 317] on div "ll" at bounding box center [900, 322] width 35 height 35
click at [949, 317] on div "ss" at bounding box center [942, 322] width 35 height 35
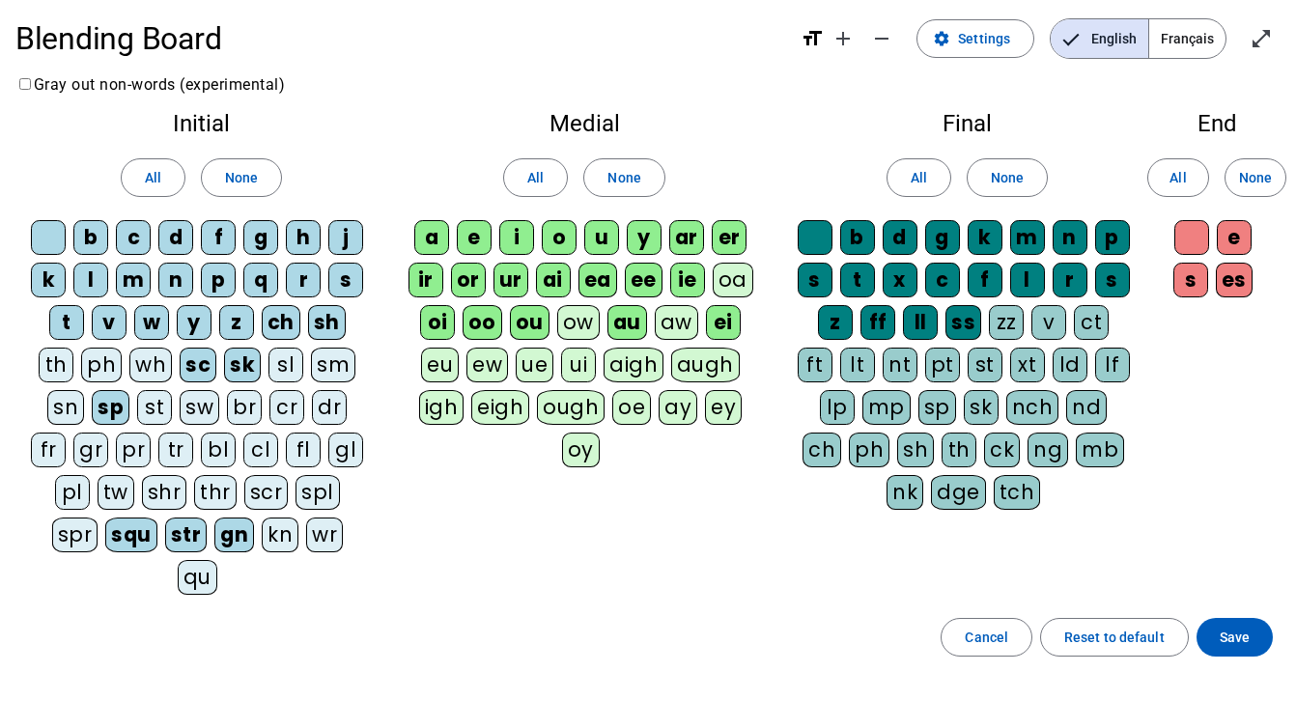
click at [989, 317] on div "zz" at bounding box center [1006, 322] width 35 height 35
click at [1032, 326] on div "v" at bounding box center [1049, 322] width 35 height 35
click at [1074, 325] on div "ct" at bounding box center [1091, 322] width 35 height 35
click at [833, 348] on div "ft" at bounding box center [815, 365] width 35 height 35
click at [840, 360] on div "lt" at bounding box center [857, 365] width 35 height 35
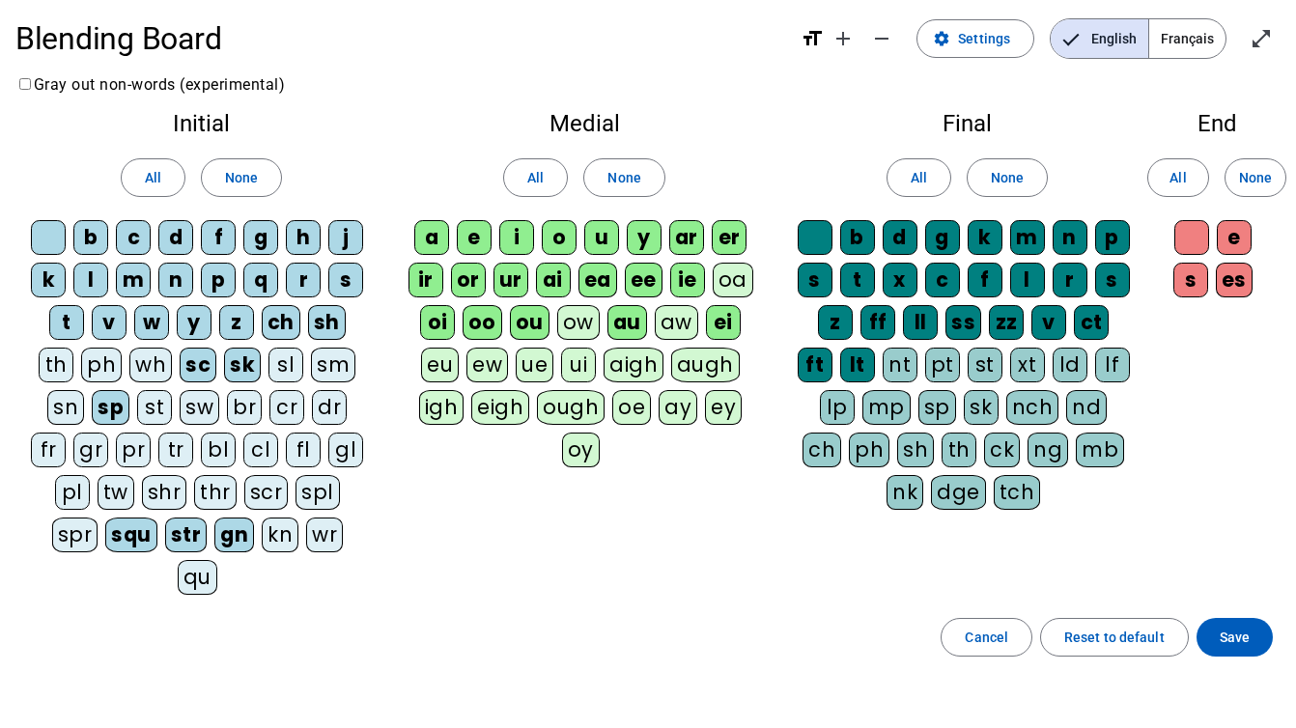
click at [883, 362] on div "nt" at bounding box center [900, 365] width 35 height 35
click at [925, 364] on div "pt" at bounding box center [942, 365] width 35 height 35
click at [1235, 626] on span "Save" at bounding box center [1235, 637] width 30 height 23
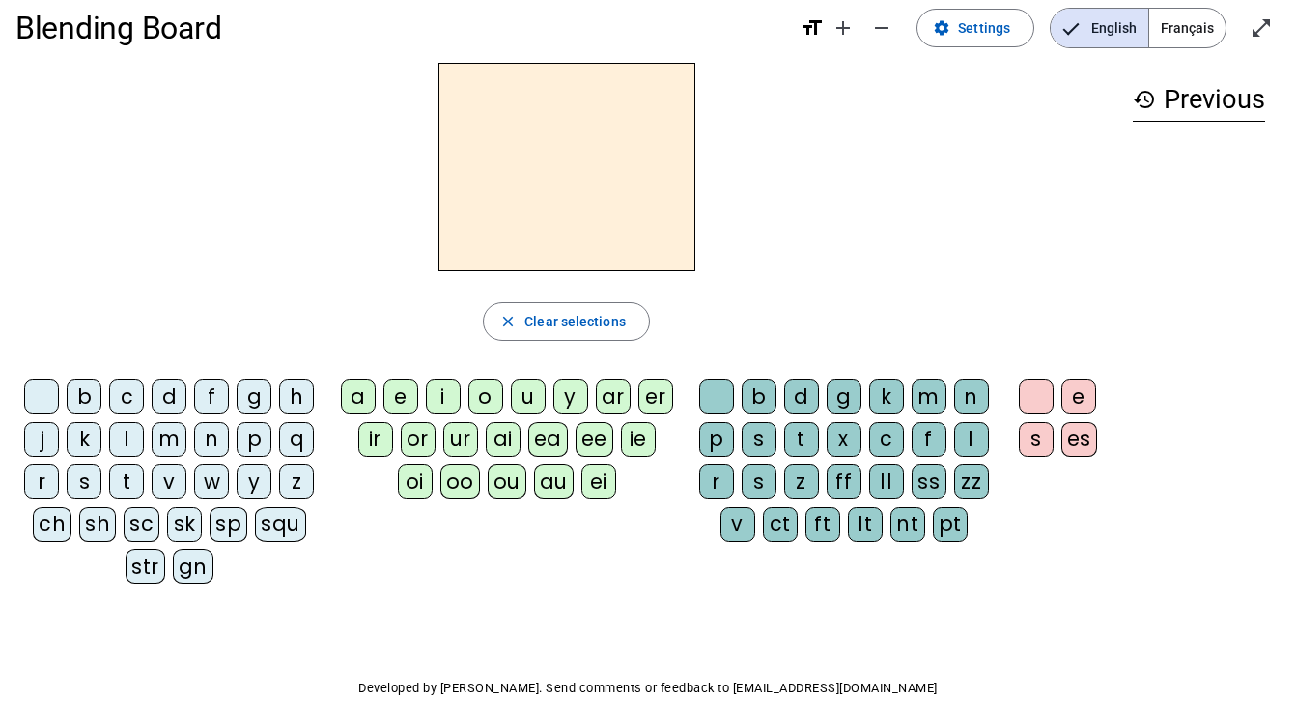
scroll to position [23, 0]
click at [286, 526] on div "squ" at bounding box center [280, 523] width 51 height 35
click at [352, 381] on div "a" at bounding box center [358, 396] width 35 height 35
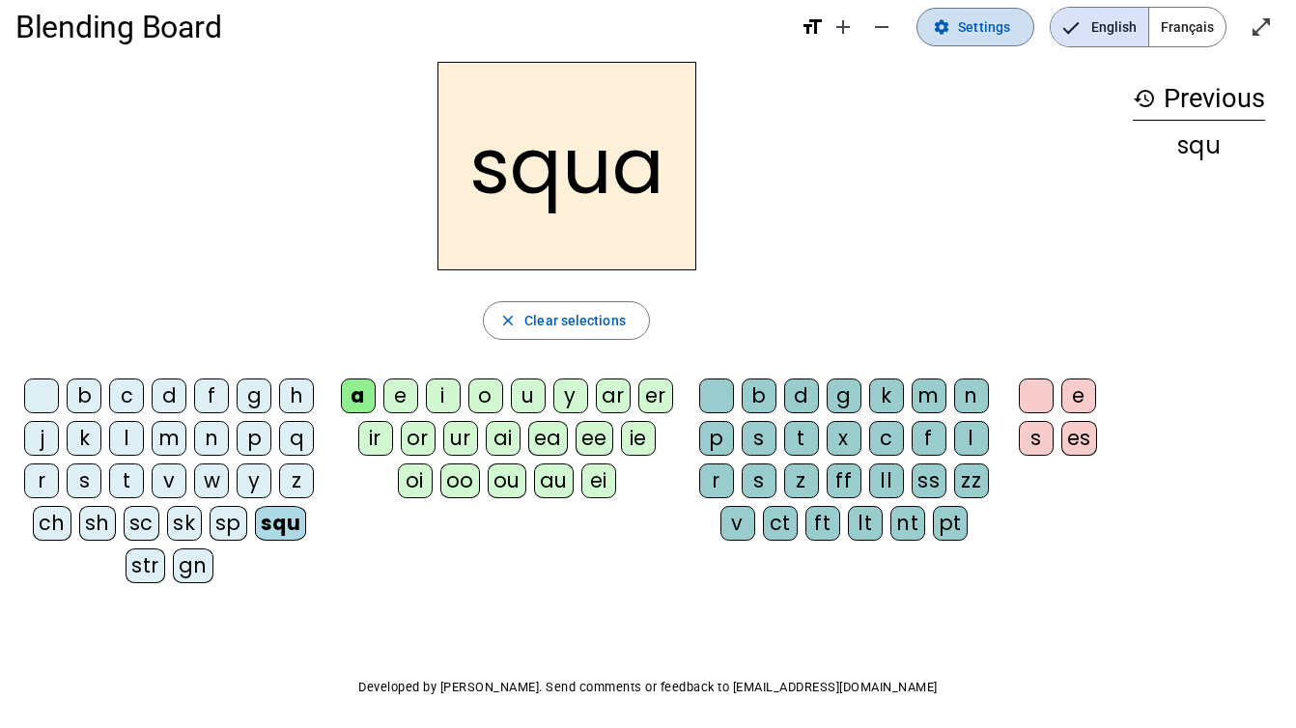
click at [946, 32] on mat-icon "settings" at bounding box center [941, 26] width 17 height 17
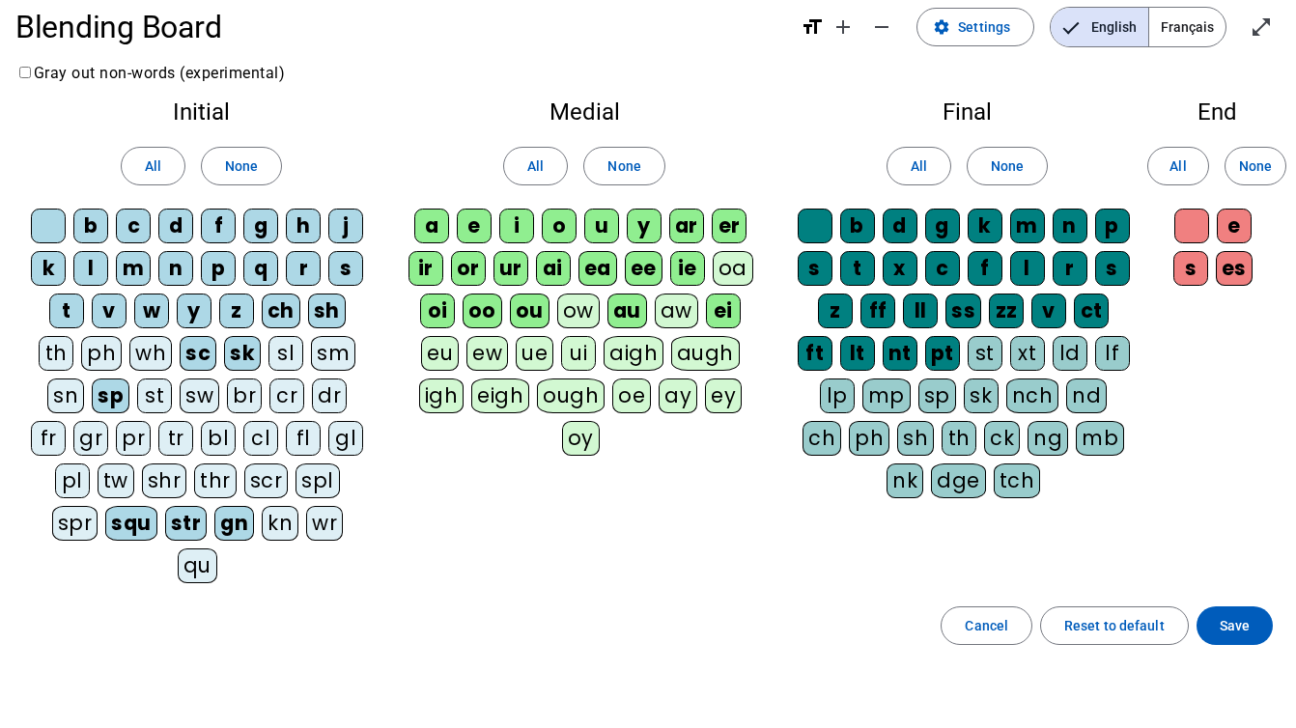
click at [897, 439] on div "sh" at bounding box center [915, 438] width 37 height 35
click at [1234, 614] on span "Save" at bounding box center [1235, 625] width 30 height 23
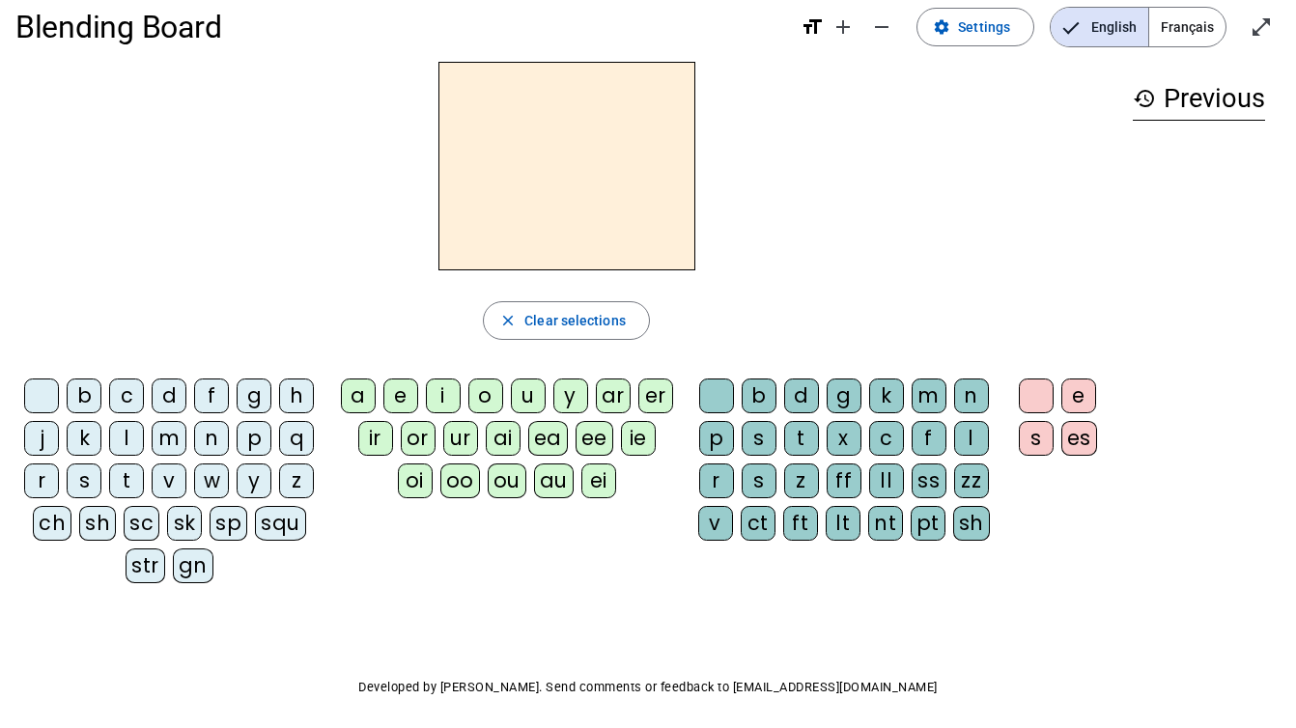
click at [284, 529] on div "squ" at bounding box center [280, 523] width 51 height 35
click at [356, 394] on div "a" at bounding box center [358, 396] width 35 height 35
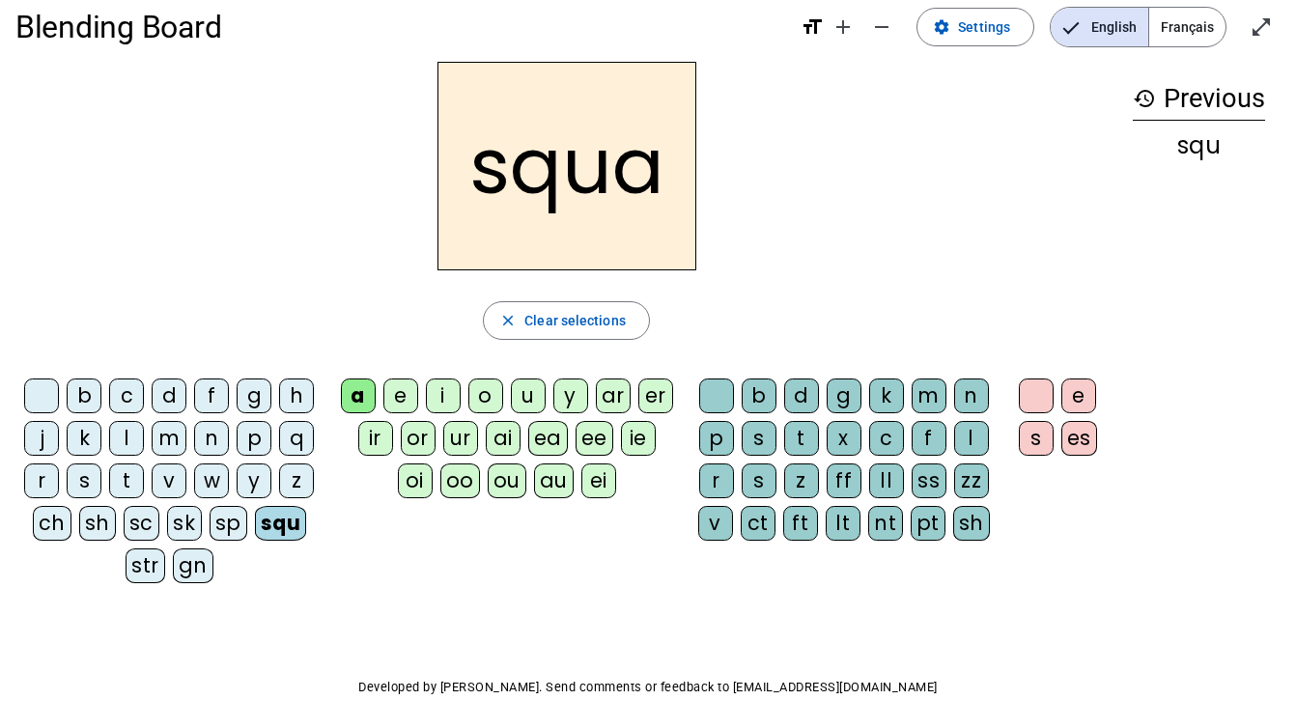
click at [972, 522] on div "sh" at bounding box center [971, 523] width 37 height 35
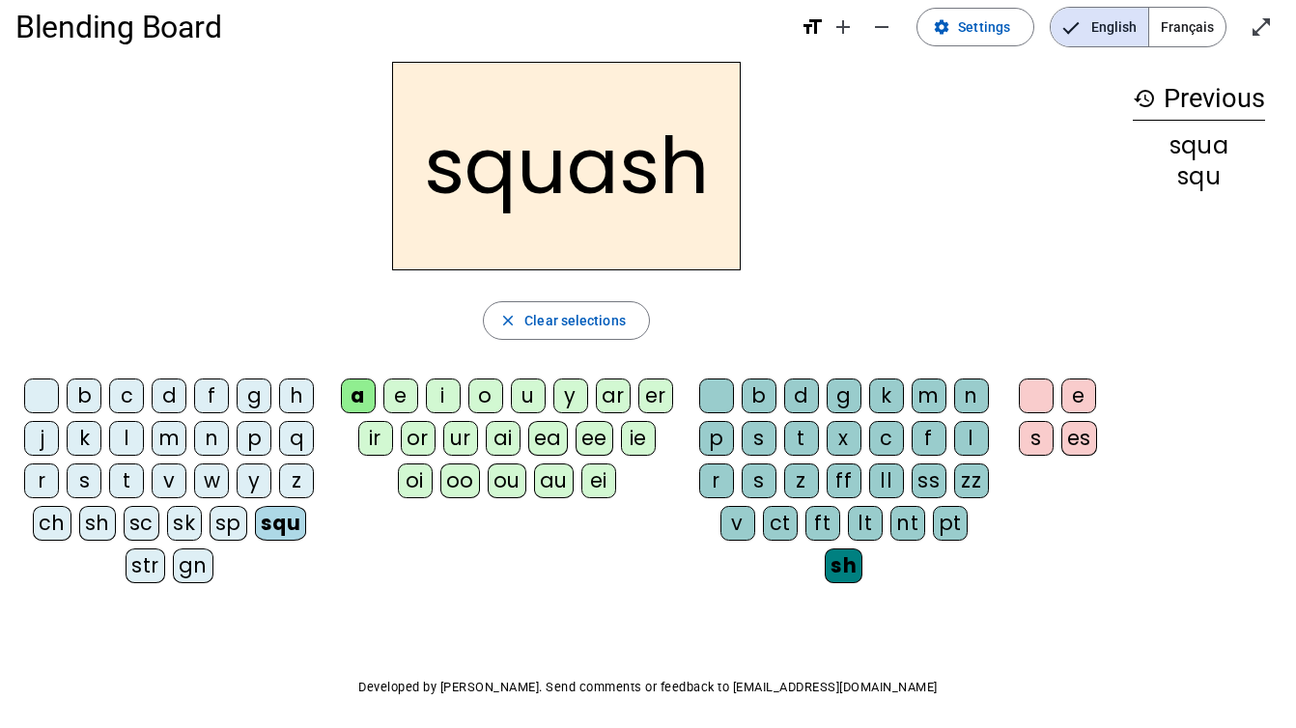
click at [1079, 404] on div "e" at bounding box center [1078, 396] width 35 height 35
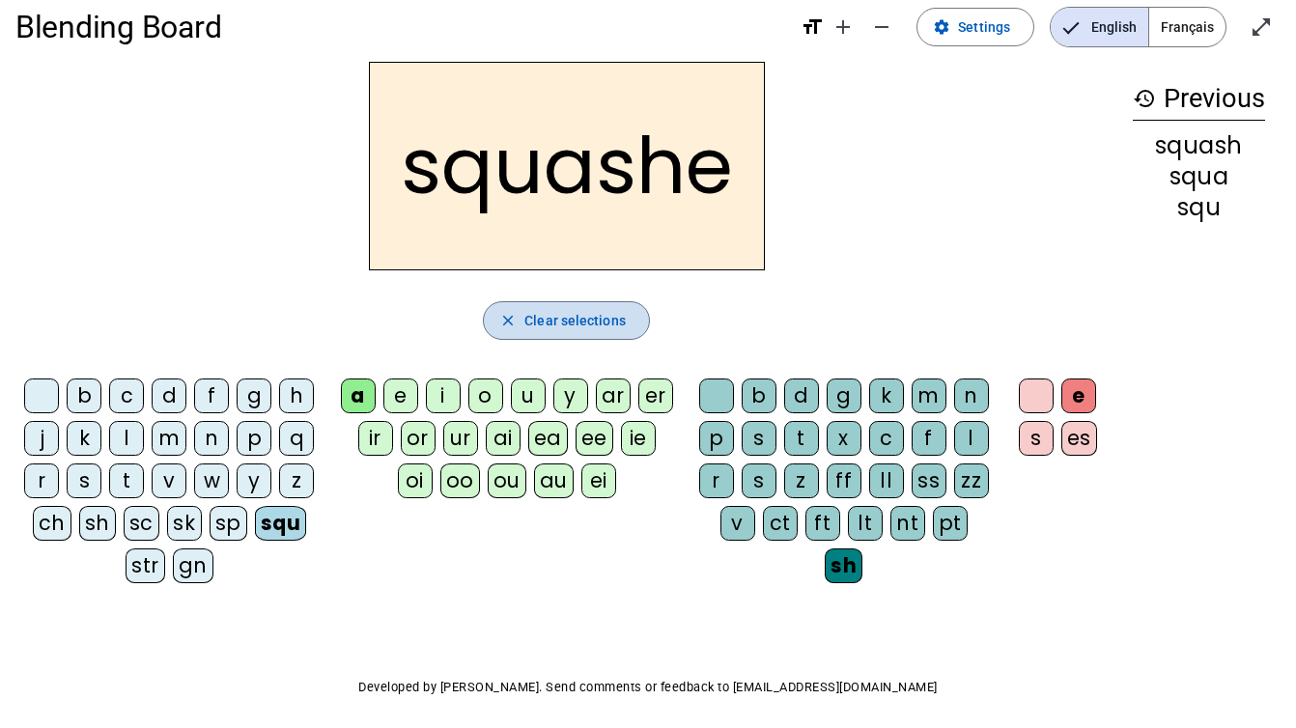
click at [578, 309] on span "Clear selections" at bounding box center [574, 320] width 101 height 23
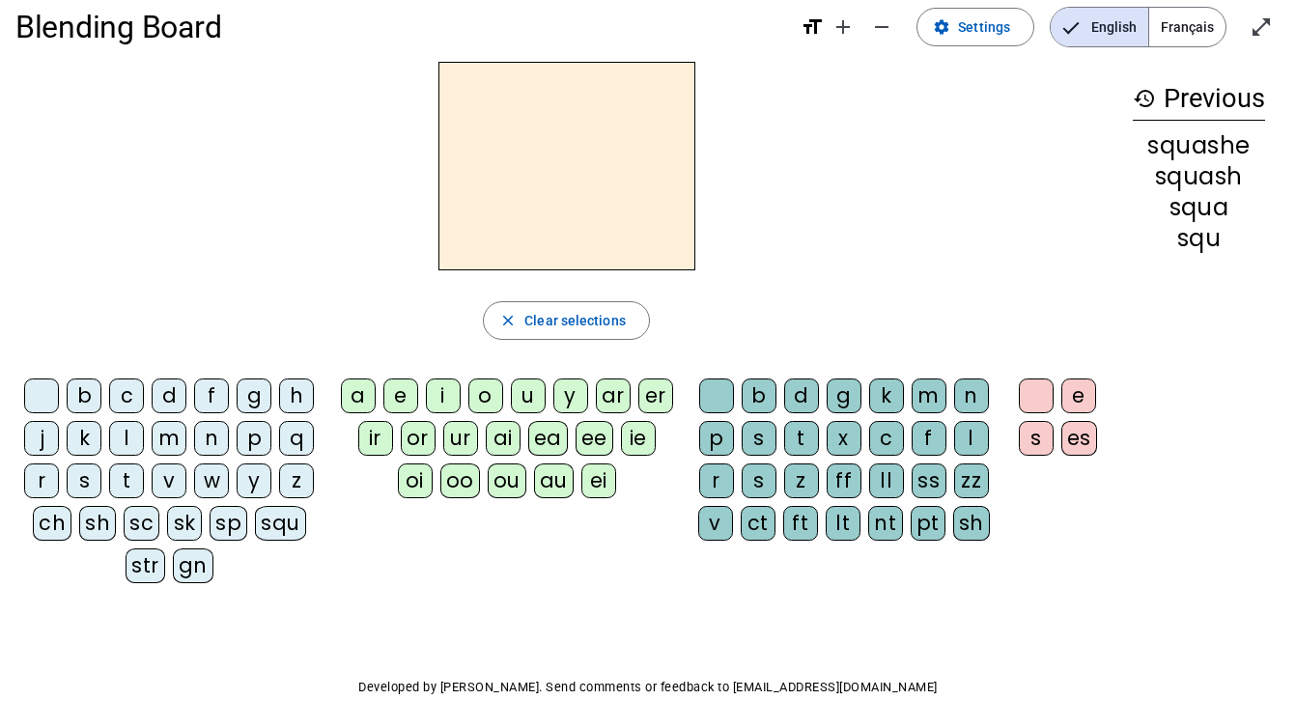
click at [85, 489] on div "s" at bounding box center [84, 481] width 35 height 35
click at [381, 411] on letter-bubble "a" at bounding box center [362, 400] width 42 height 42
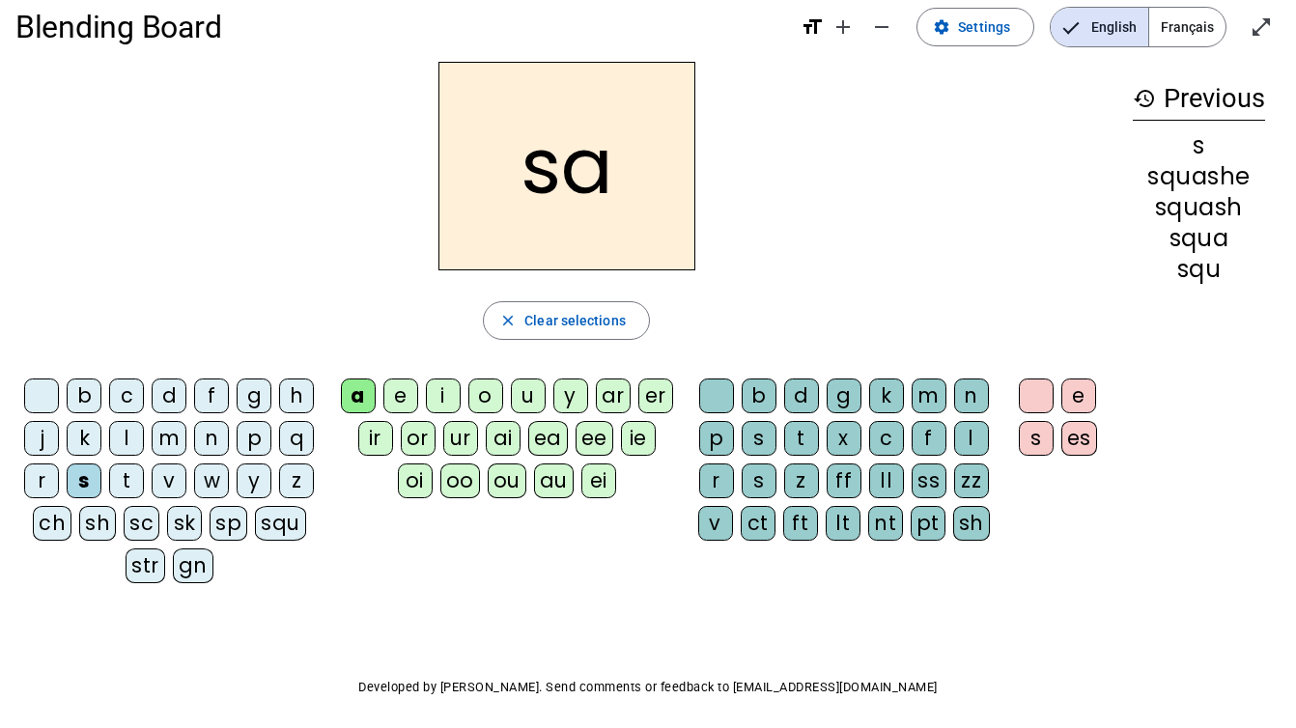
click at [402, 407] on div "e" at bounding box center [400, 396] width 35 height 35
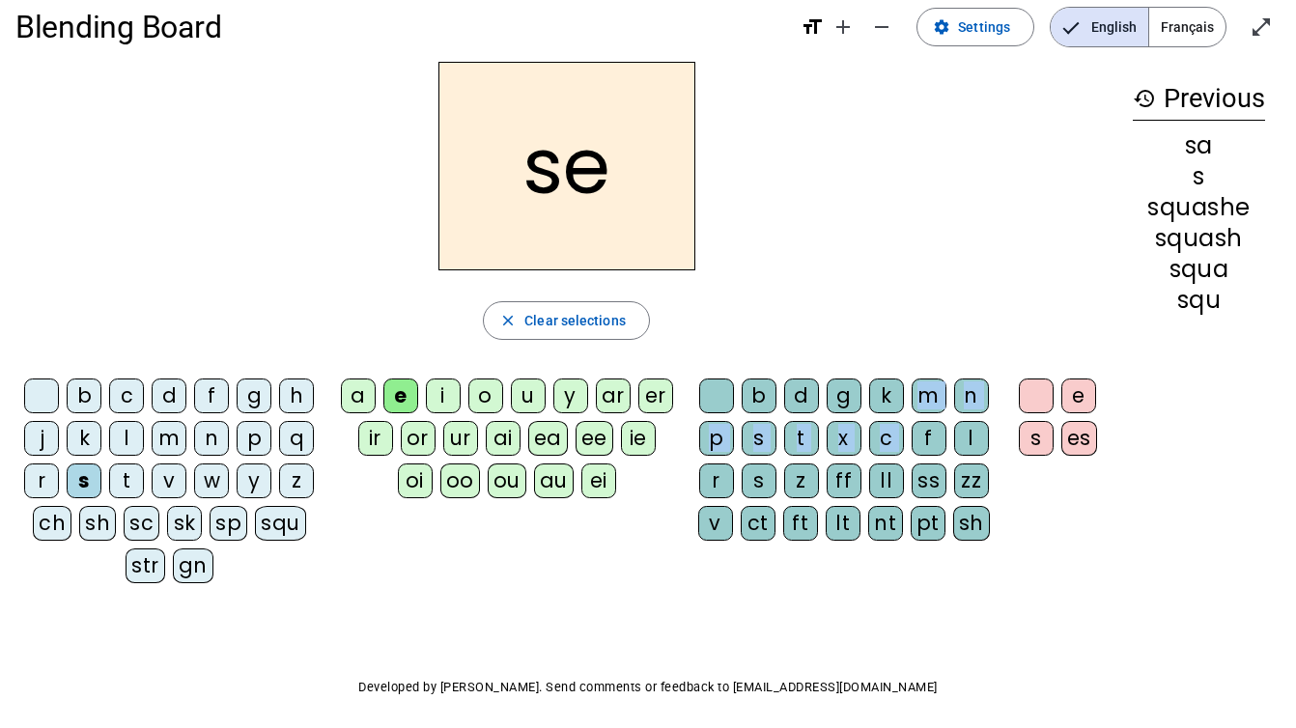
drag, startPoint x: 927, startPoint y: 409, endPoint x: 927, endPoint y: 420, distance: 11.6
click at [927, 420] on letter-bubble "m" at bounding box center [933, 400] width 42 height 42
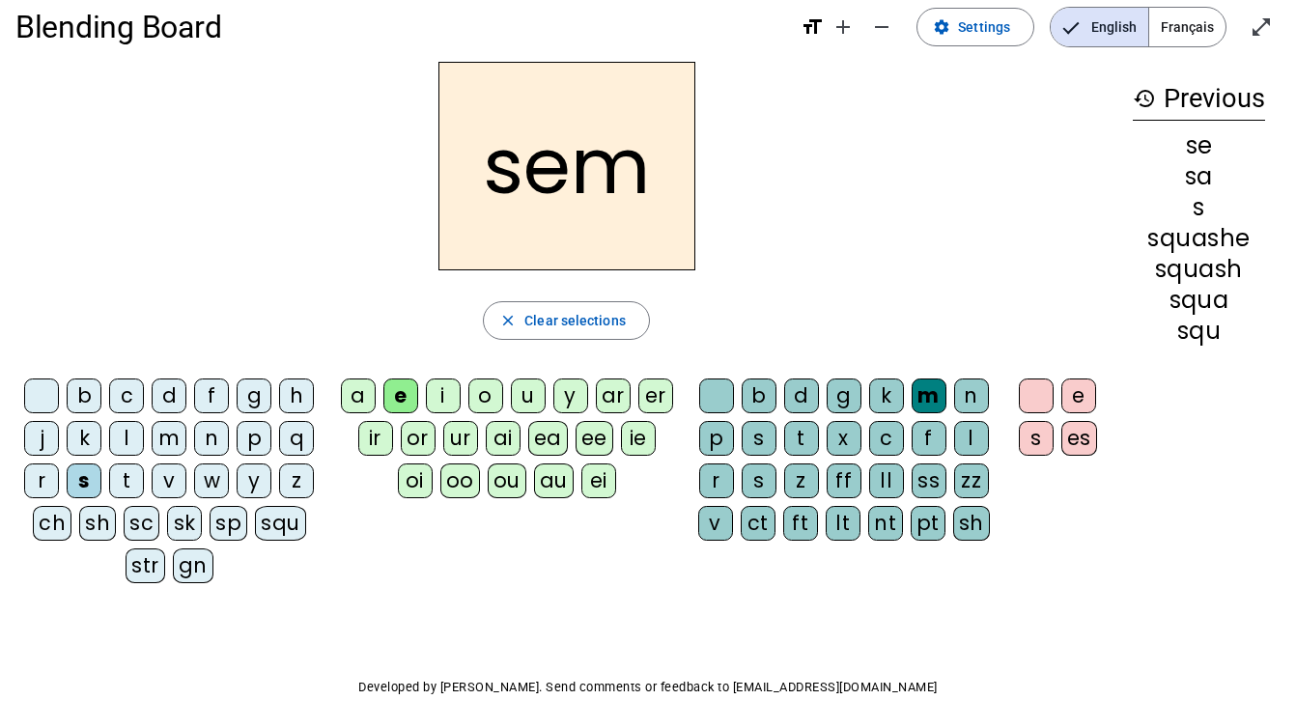
click at [1073, 441] on div "es" at bounding box center [1079, 438] width 36 height 35
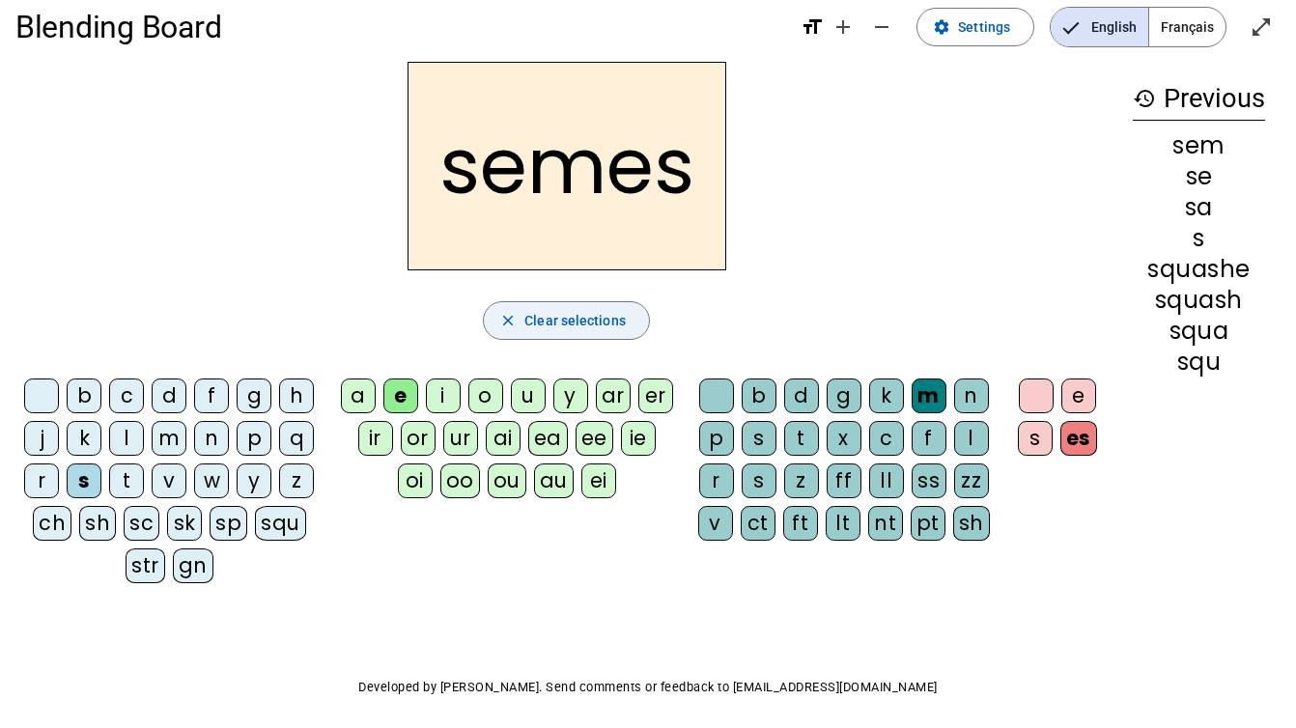
click at [603, 315] on span "Clear selections" at bounding box center [574, 320] width 101 height 23
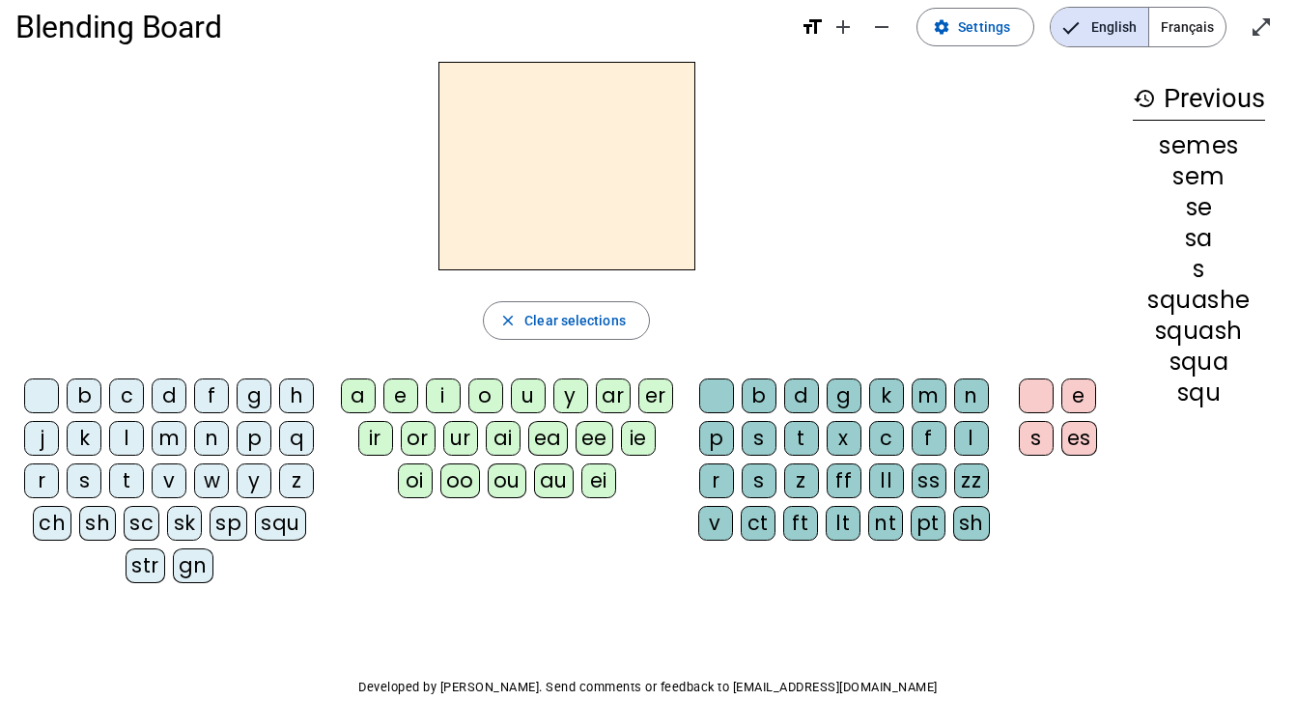
click at [312, 488] on div "z" at bounding box center [296, 481] width 35 height 35
click at [452, 492] on div "oo" at bounding box center [460, 481] width 40 height 35
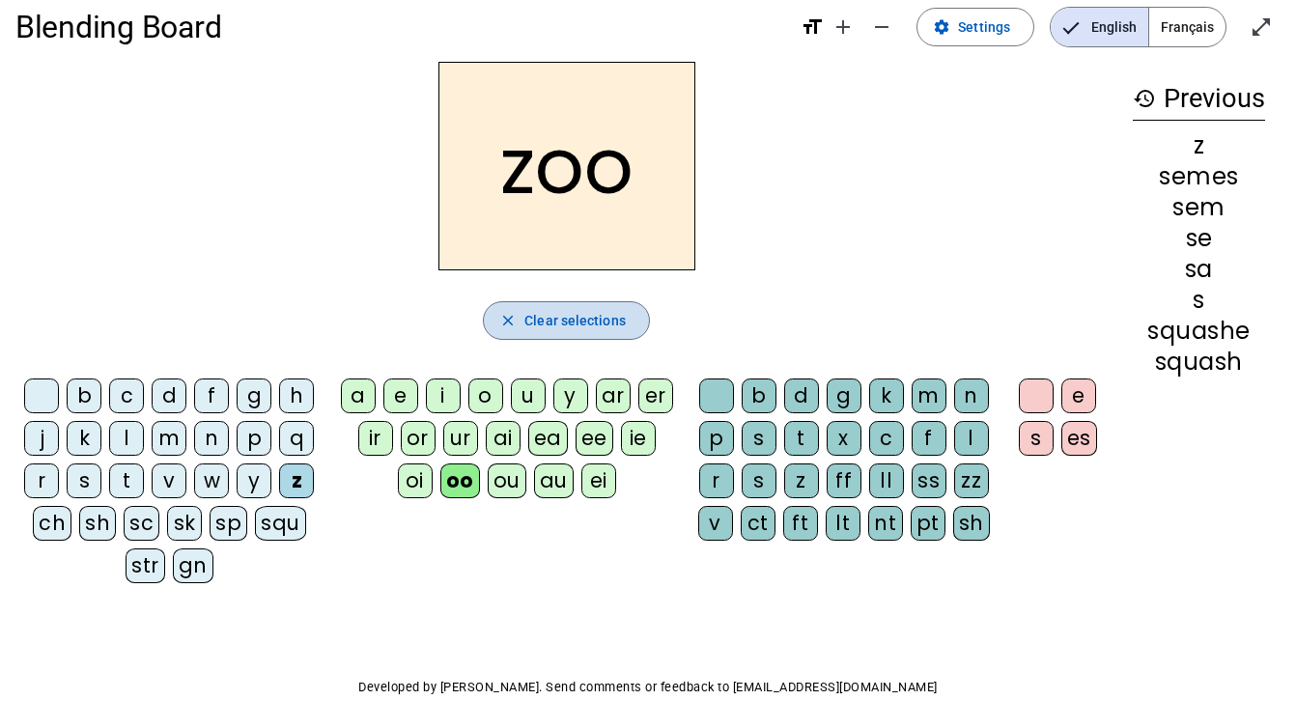
click at [638, 311] on span "button" at bounding box center [566, 320] width 165 height 46
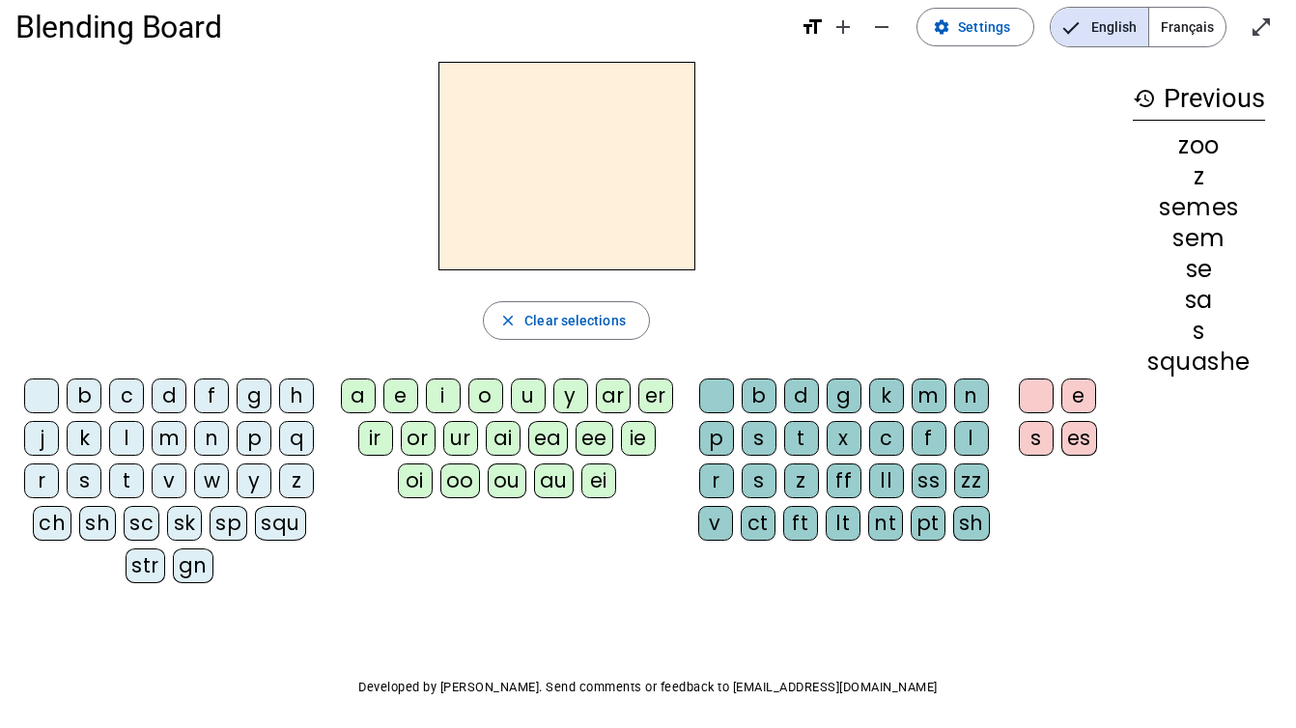
click at [300, 478] on div "z" at bounding box center [296, 481] width 35 height 35
click at [467, 495] on div "oo" at bounding box center [460, 481] width 40 height 35
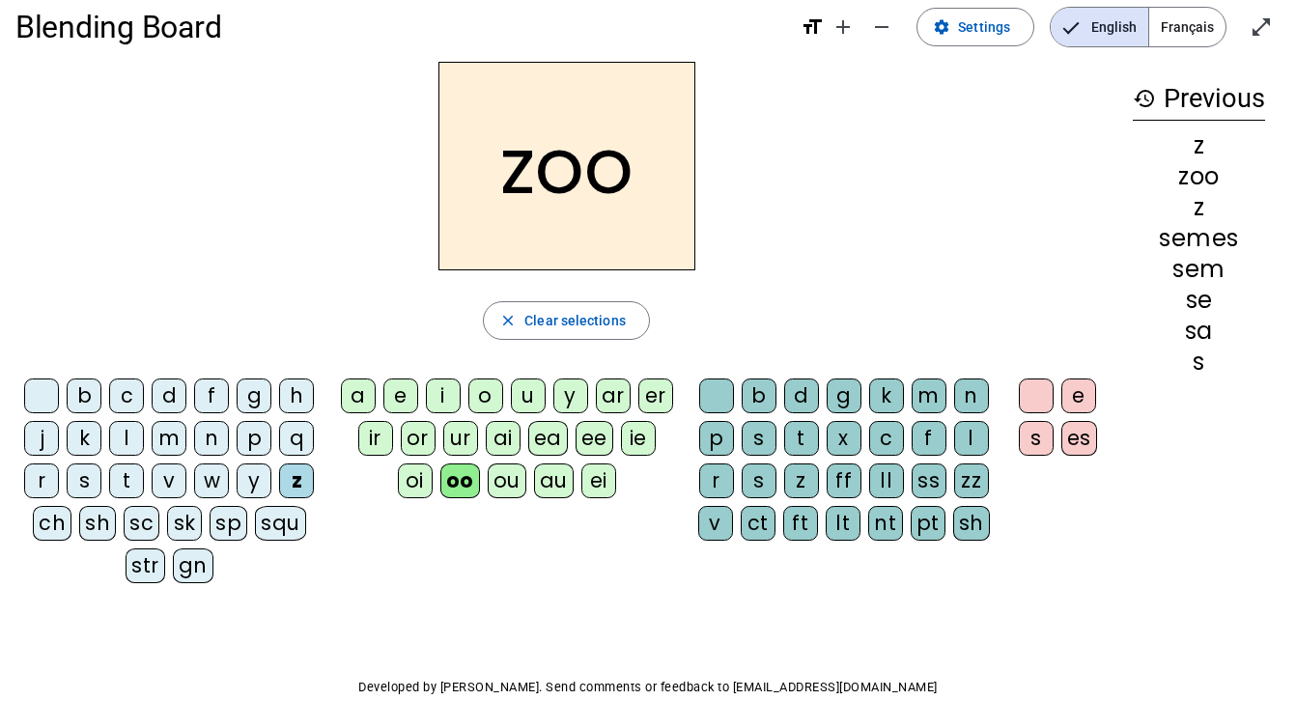
click at [806, 409] on div "d" at bounding box center [801, 396] width 35 height 35
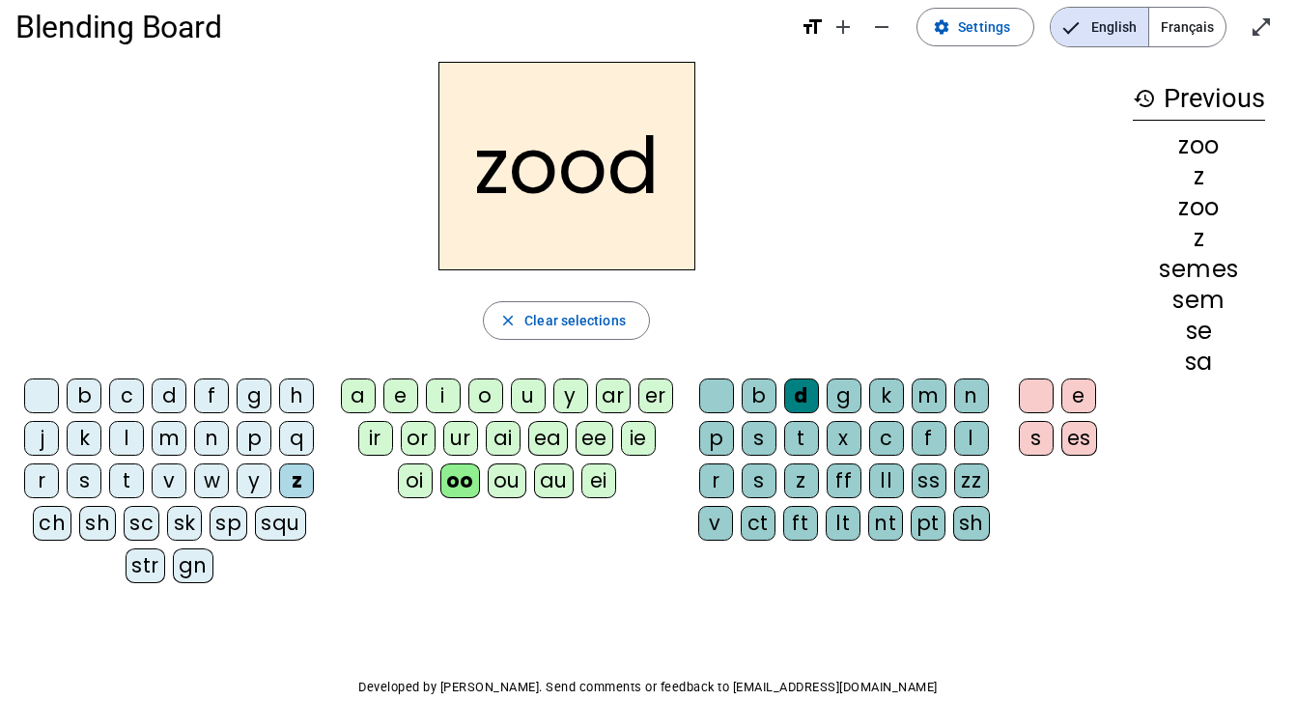
click at [1090, 408] on div "e" at bounding box center [1078, 396] width 35 height 35
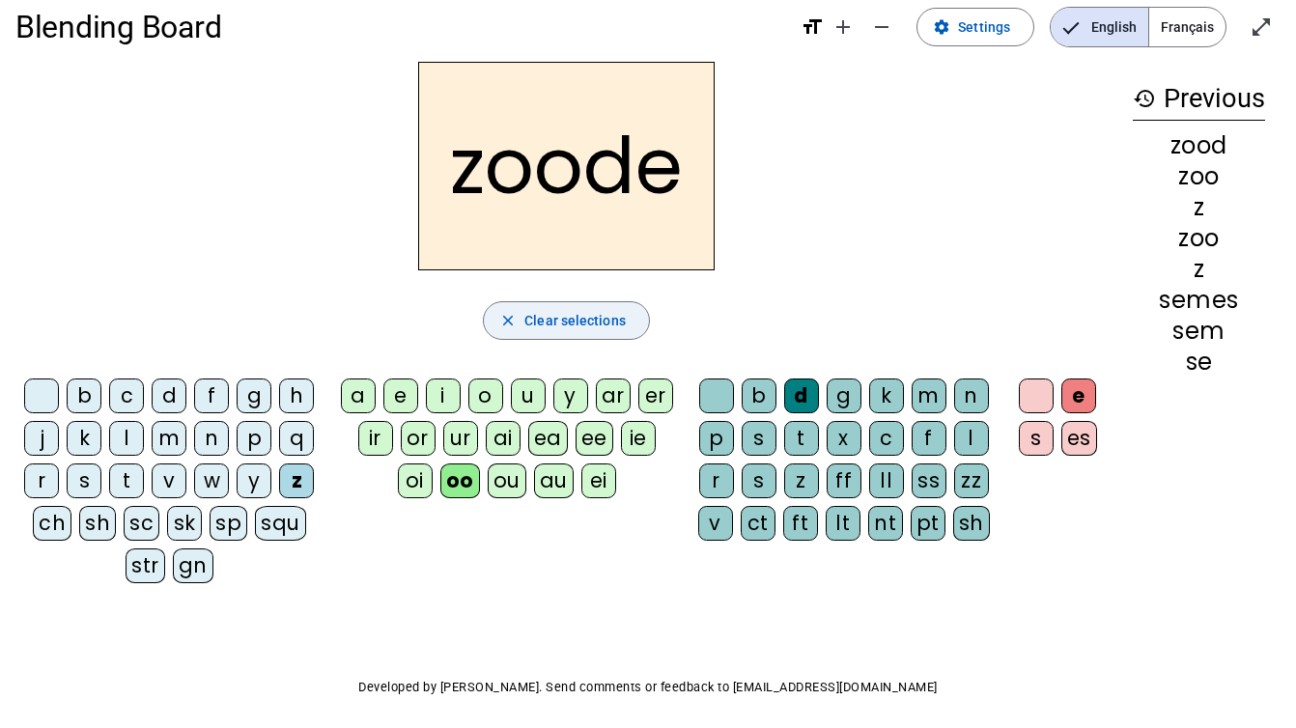
click at [550, 320] on span "Clear selections" at bounding box center [574, 320] width 101 height 23
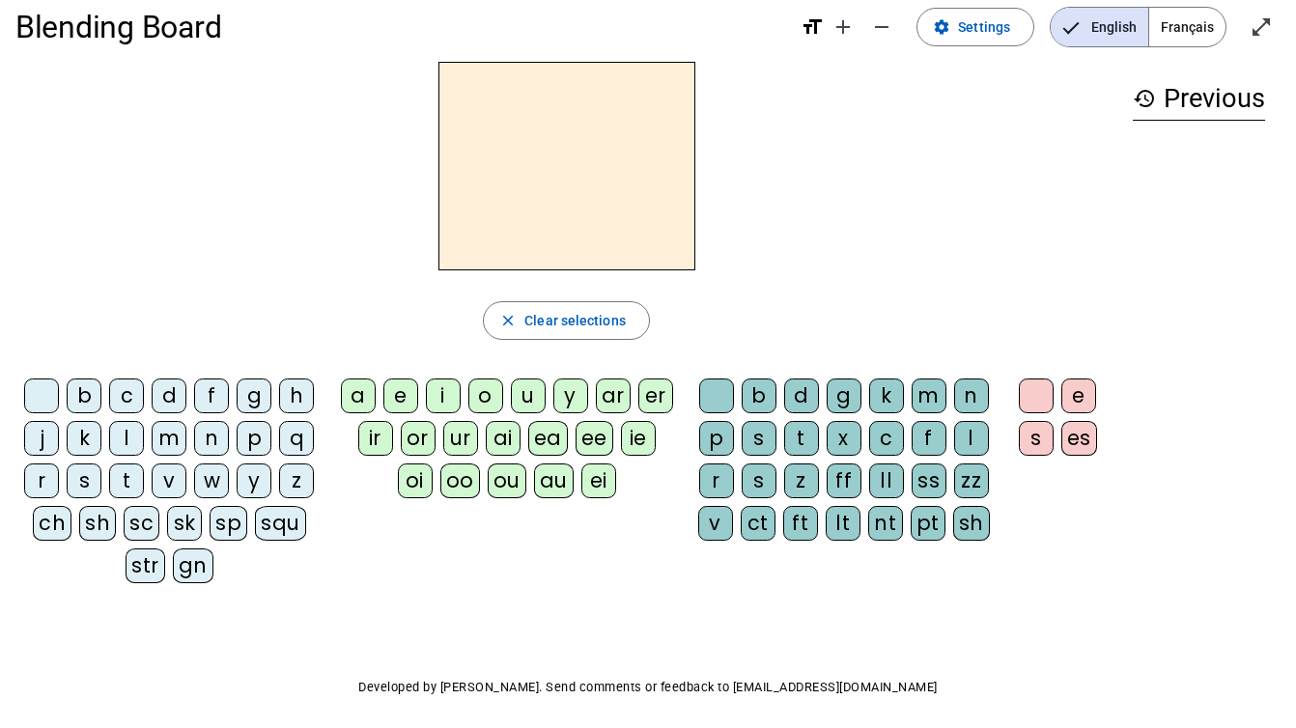
scroll to position [12, 0]
